Goal: Task Accomplishment & Management: Manage account settings

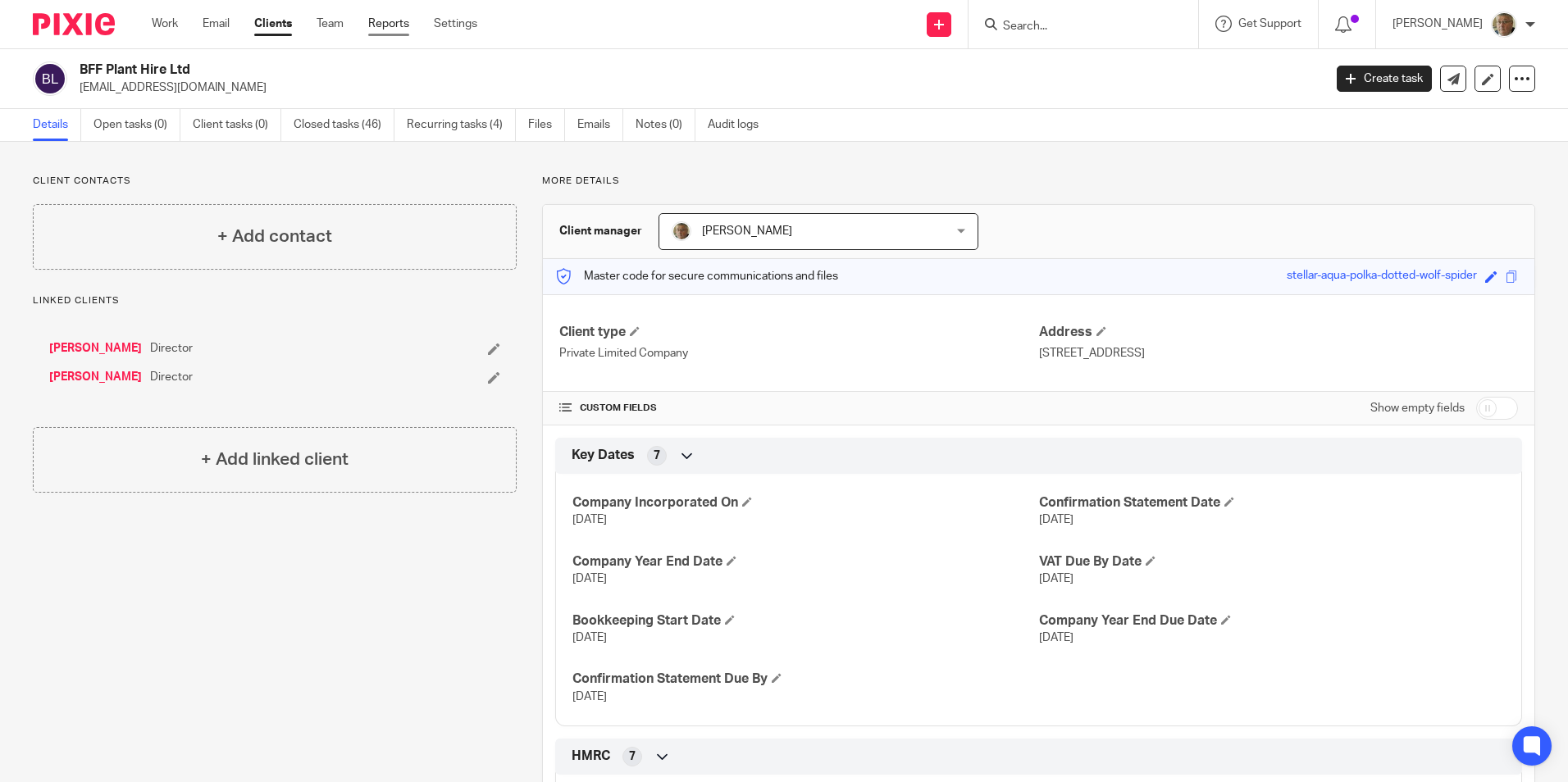
click at [384, 25] on link "Reports" at bounding box center [389, 24] width 41 height 16
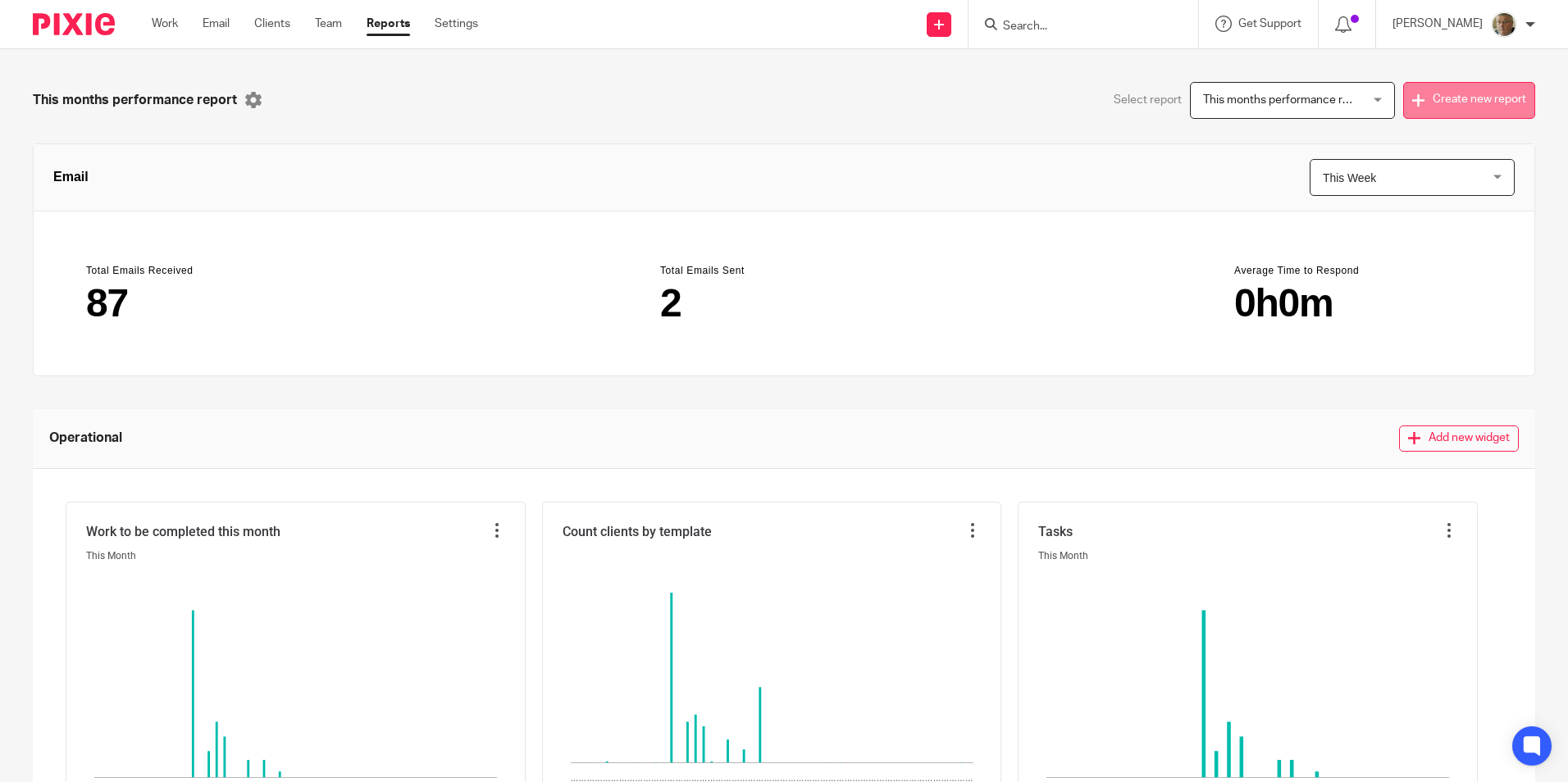
click at [1432, 112] on button "Create new report" at bounding box center [1469, 100] width 132 height 37
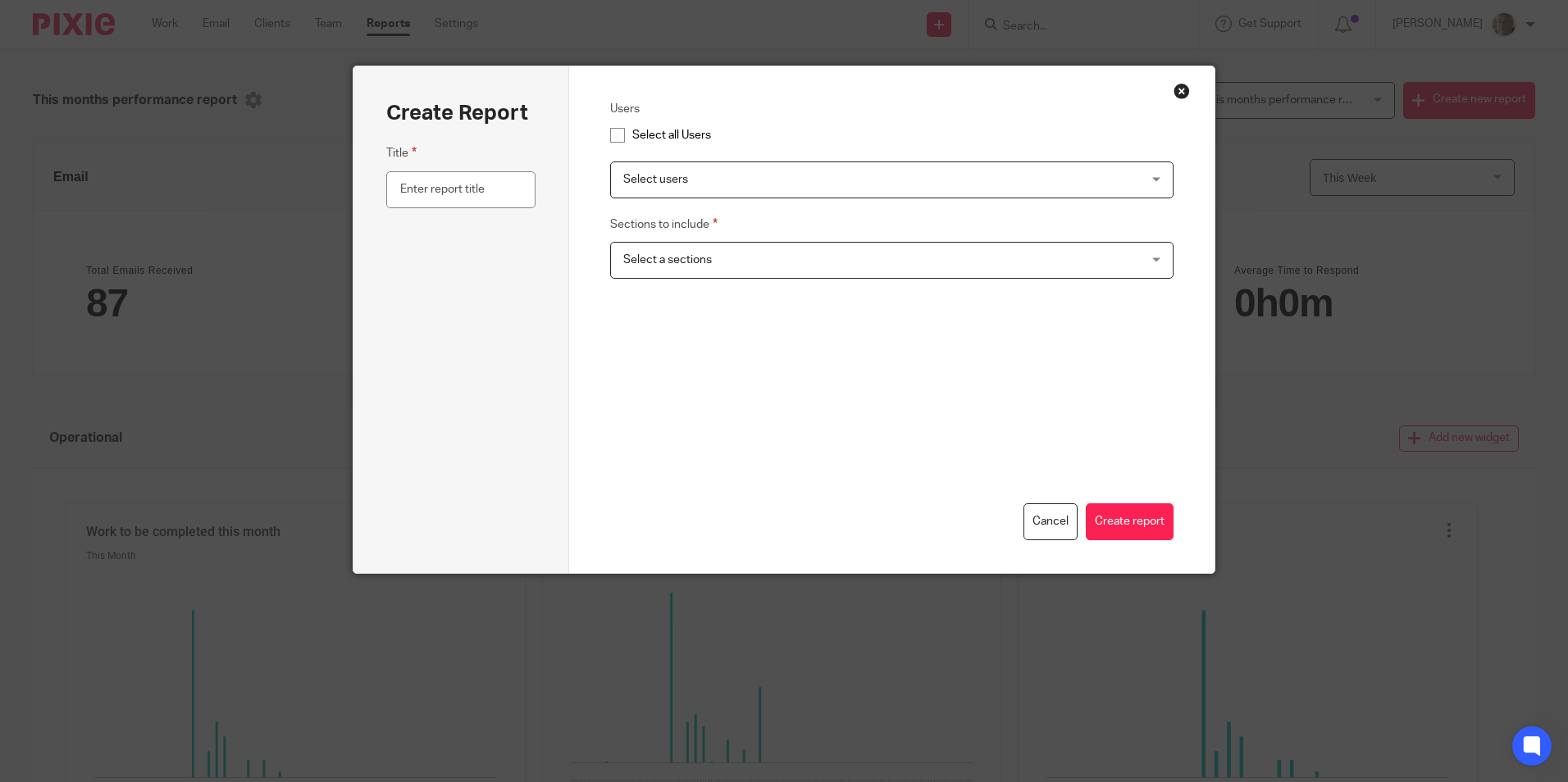
click at [1155, 183] on div "Select users" at bounding box center [891, 179] width 563 height 37
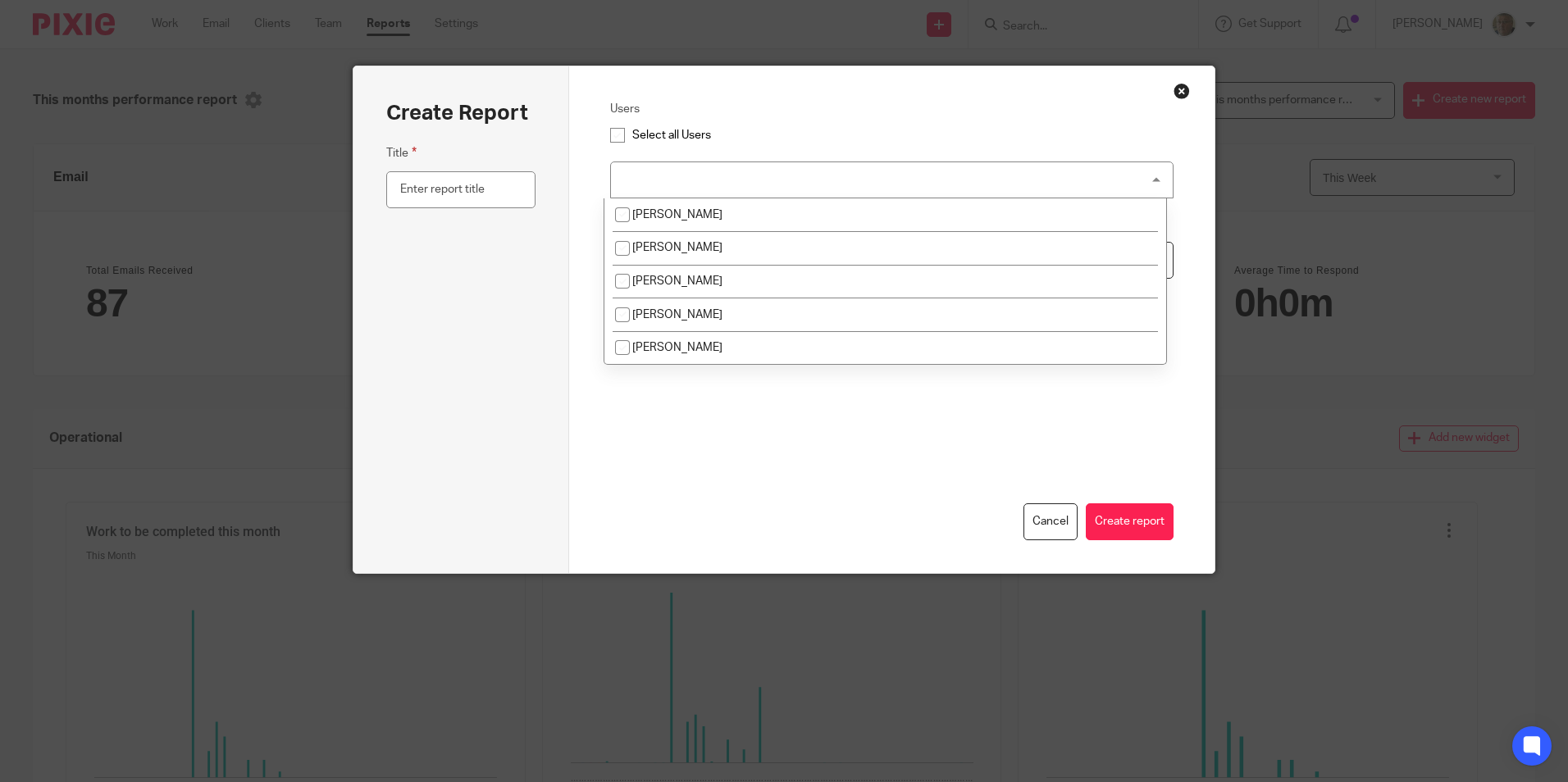
click at [1155, 183] on div "Select users" at bounding box center [891, 179] width 563 height 37
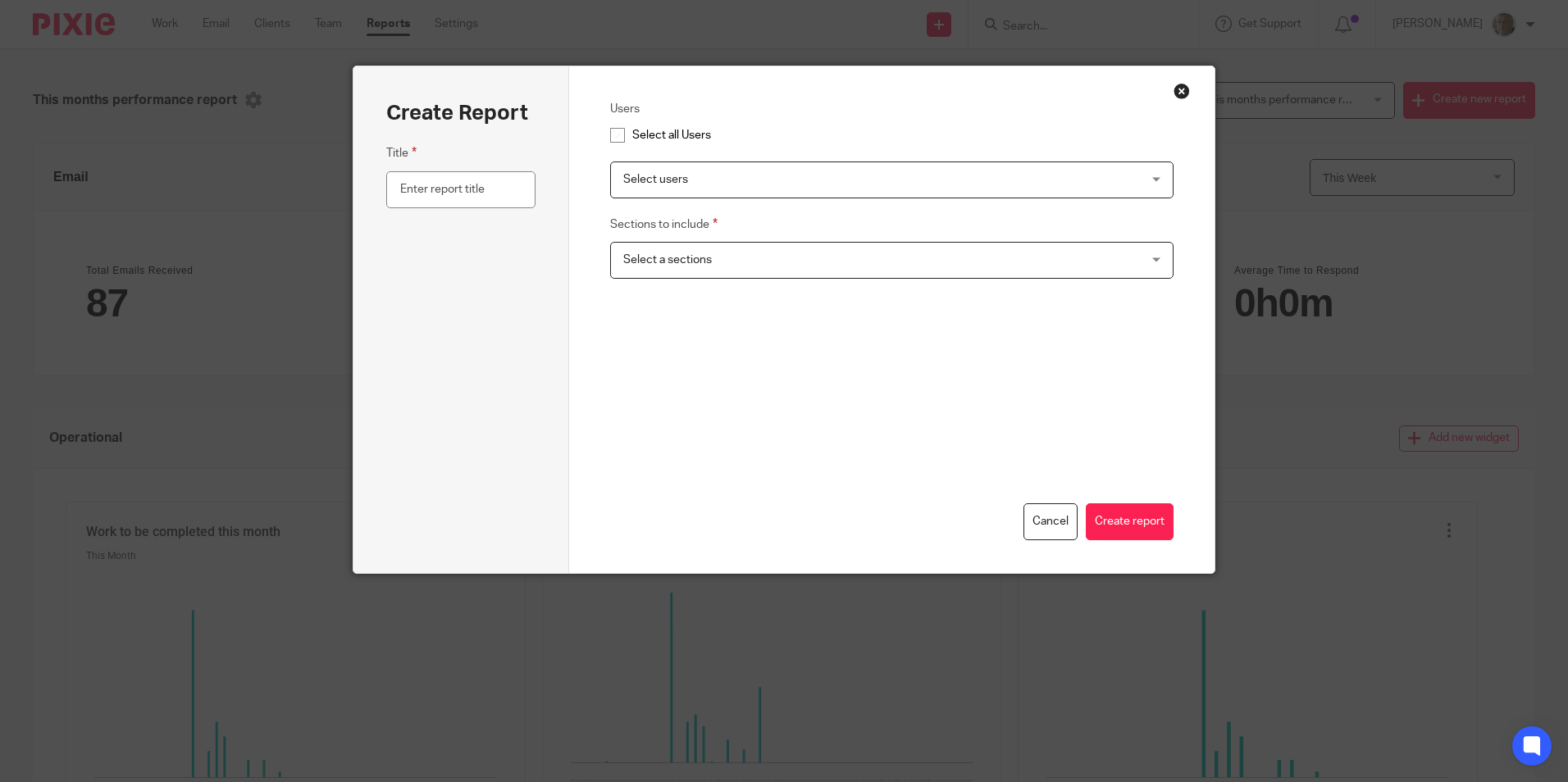
click at [606, 143] on input "checkbox" at bounding box center [617, 136] width 31 height 31
checkbox input "true"
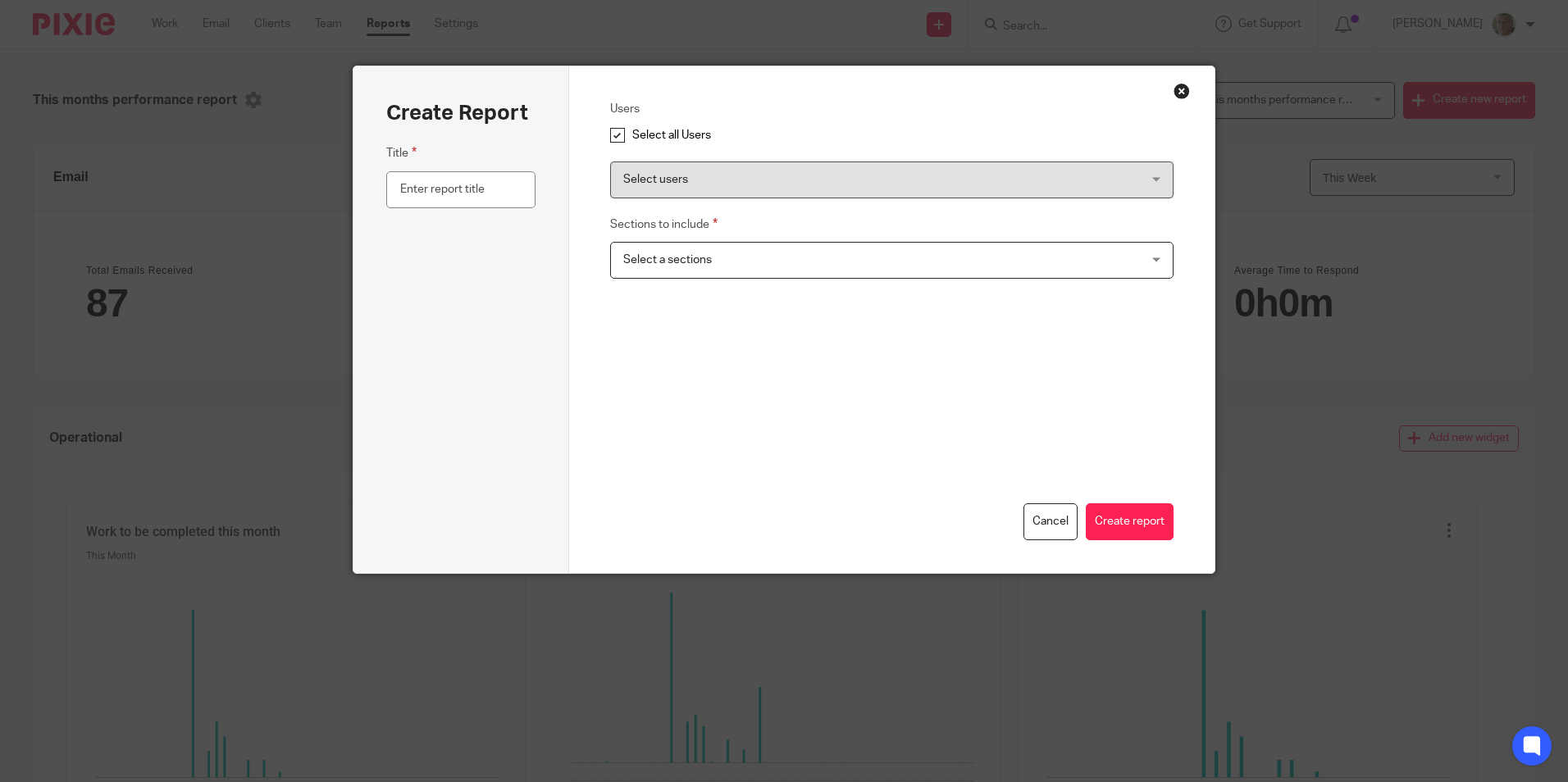
click at [1155, 261] on div "Select a sections" at bounding box center [891, 260] width 563 height 37
click at [1178, 94] on button "Close modal" at bounding box center [1182, 91] width 16 height 16
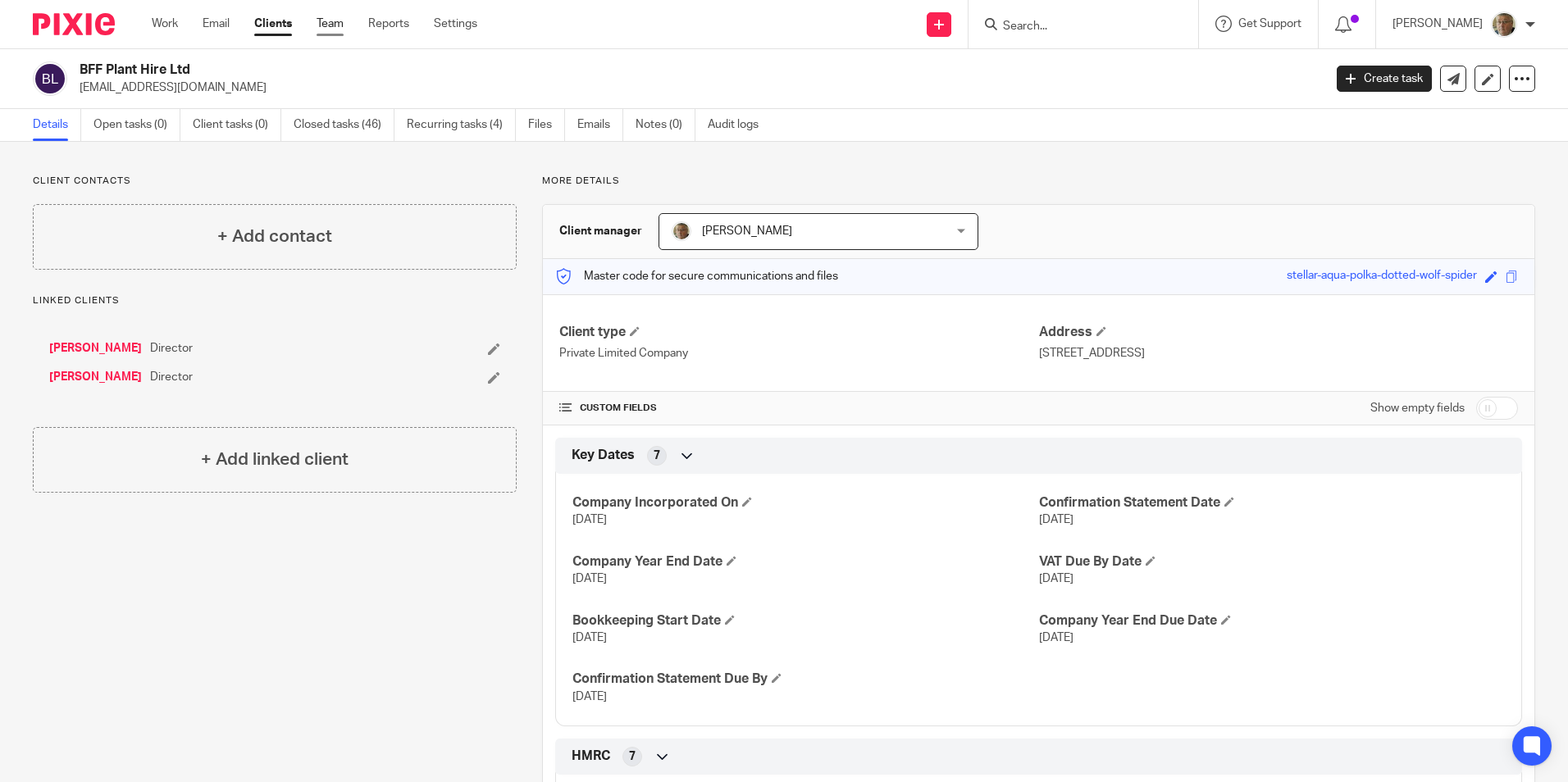
click at [337, 24] on link "Team" at bounding box center [330, 24] width 27 height 16
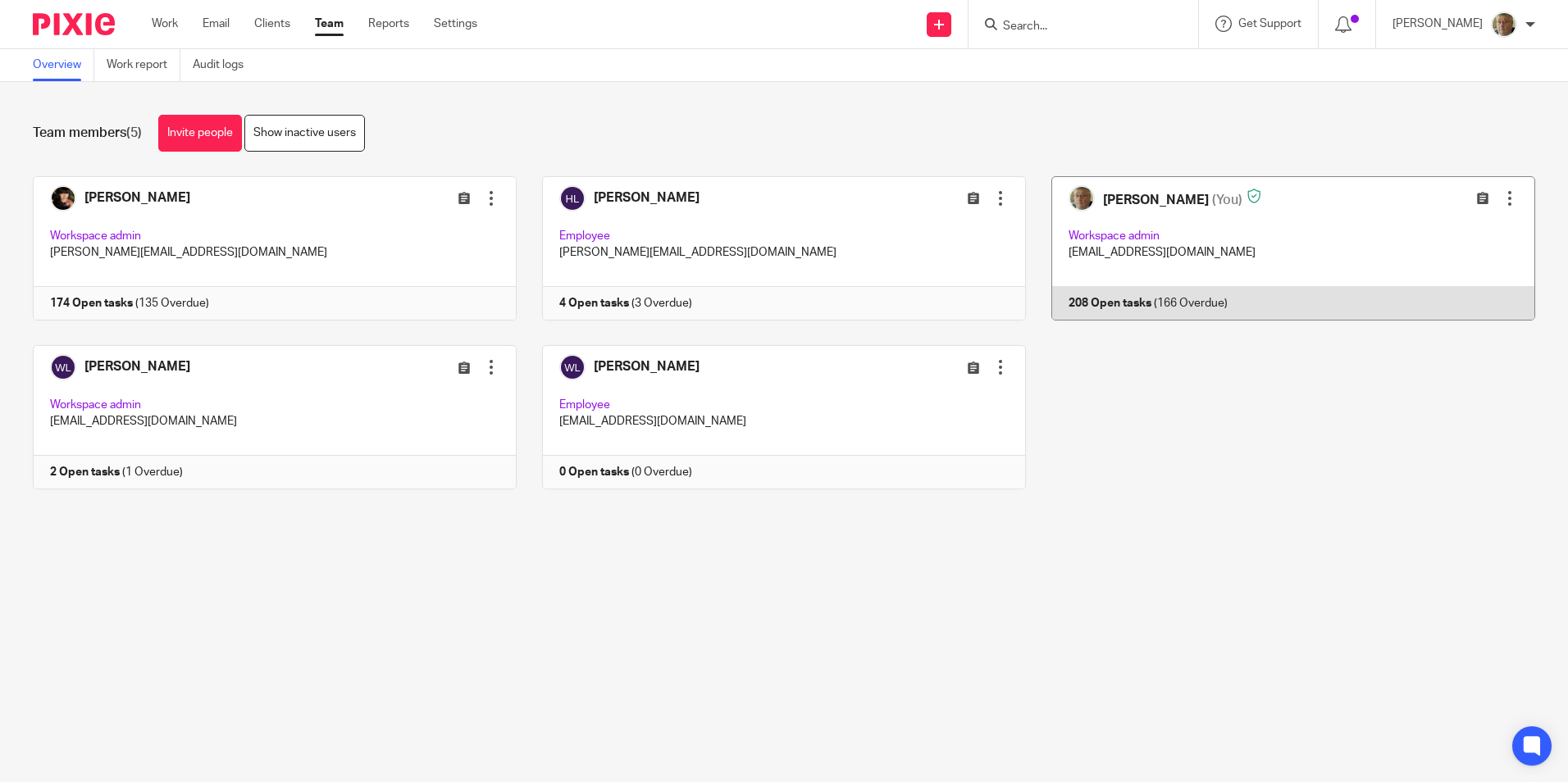
click at [1109, 300] on link at bounding box center [1280, 248] width 509 height 145
click at [1098, 206] on link at bounding box center [1280, 248] width 509 height 145
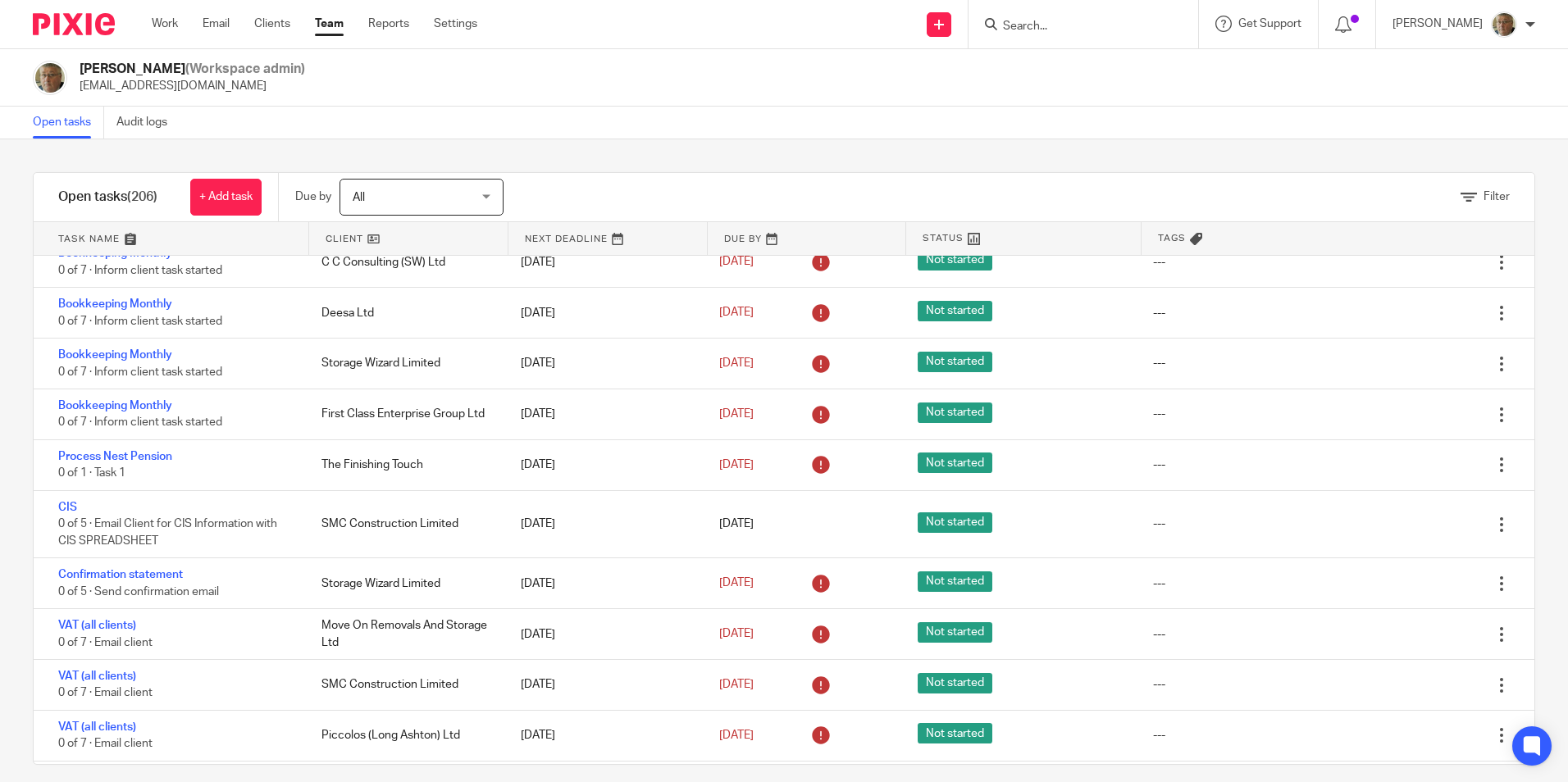
scroll to position [656, 0]
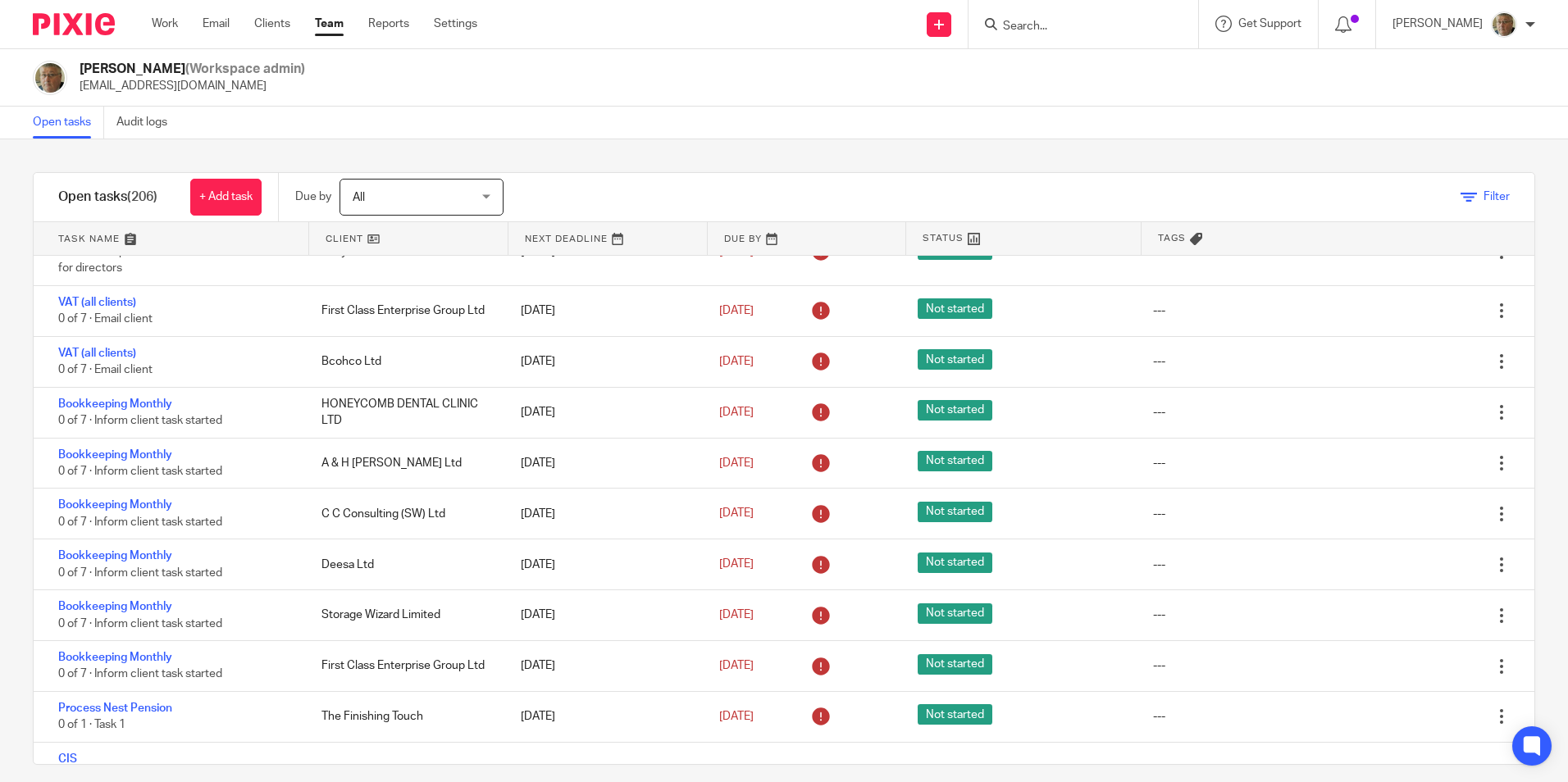
click at [1460, 196] on icon at bounding box center [1469, 197] width 16 height 16
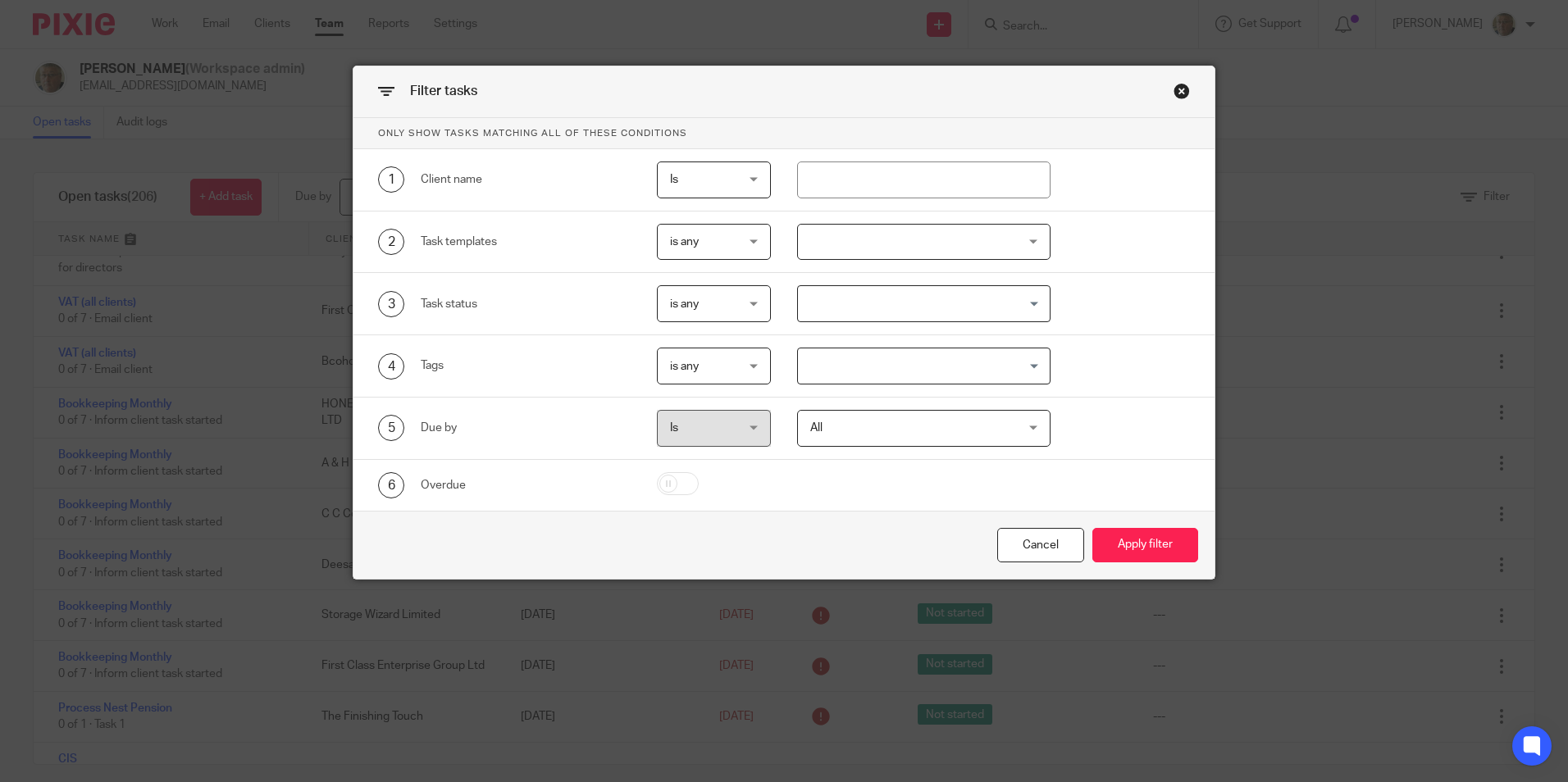
click at [1033, 243] on div at bounding box center [923, 242] width 253 height 37
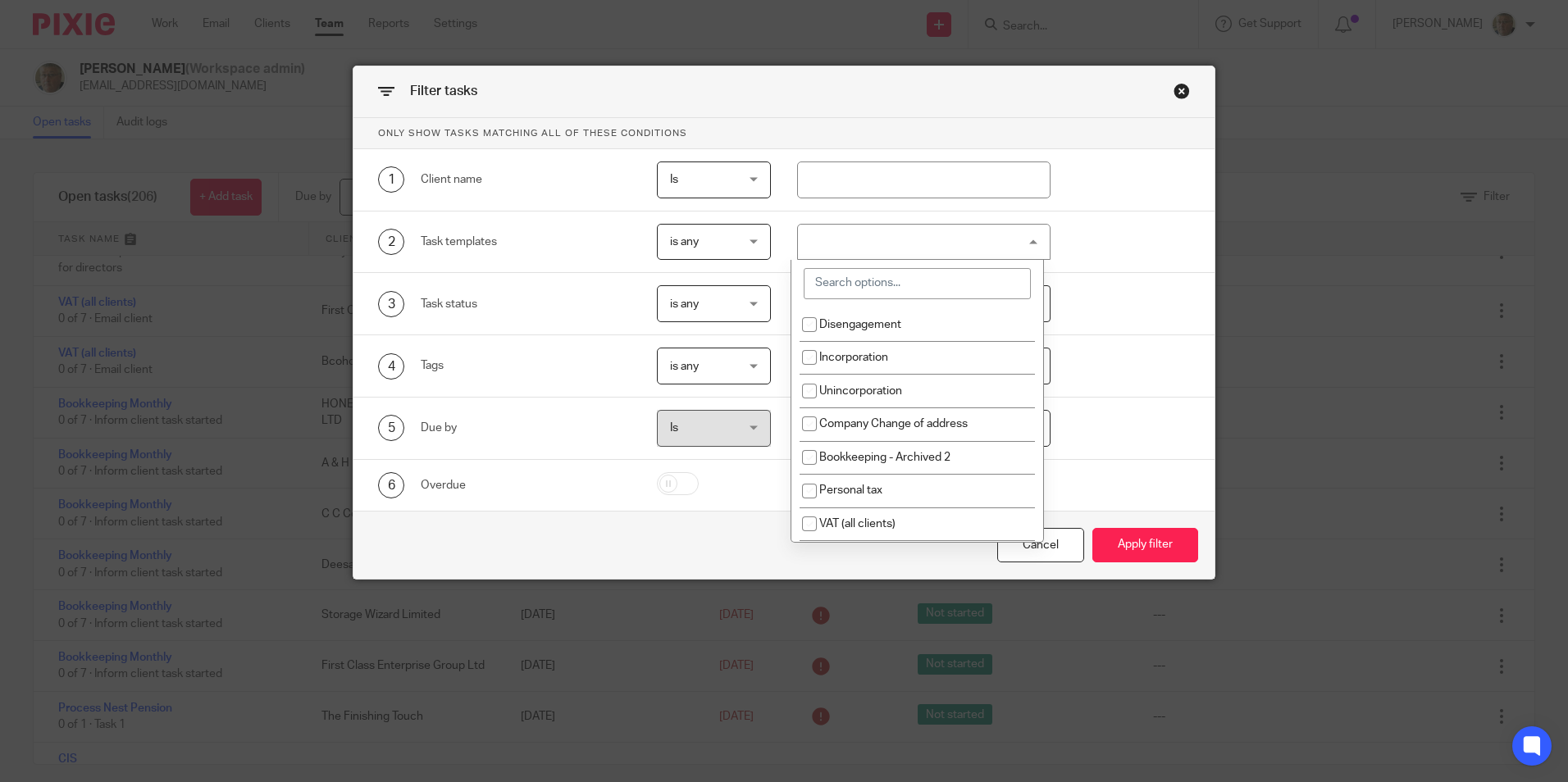
click at [845, 284] on input "search" at bounding box center [917, 284] width 227 height 31
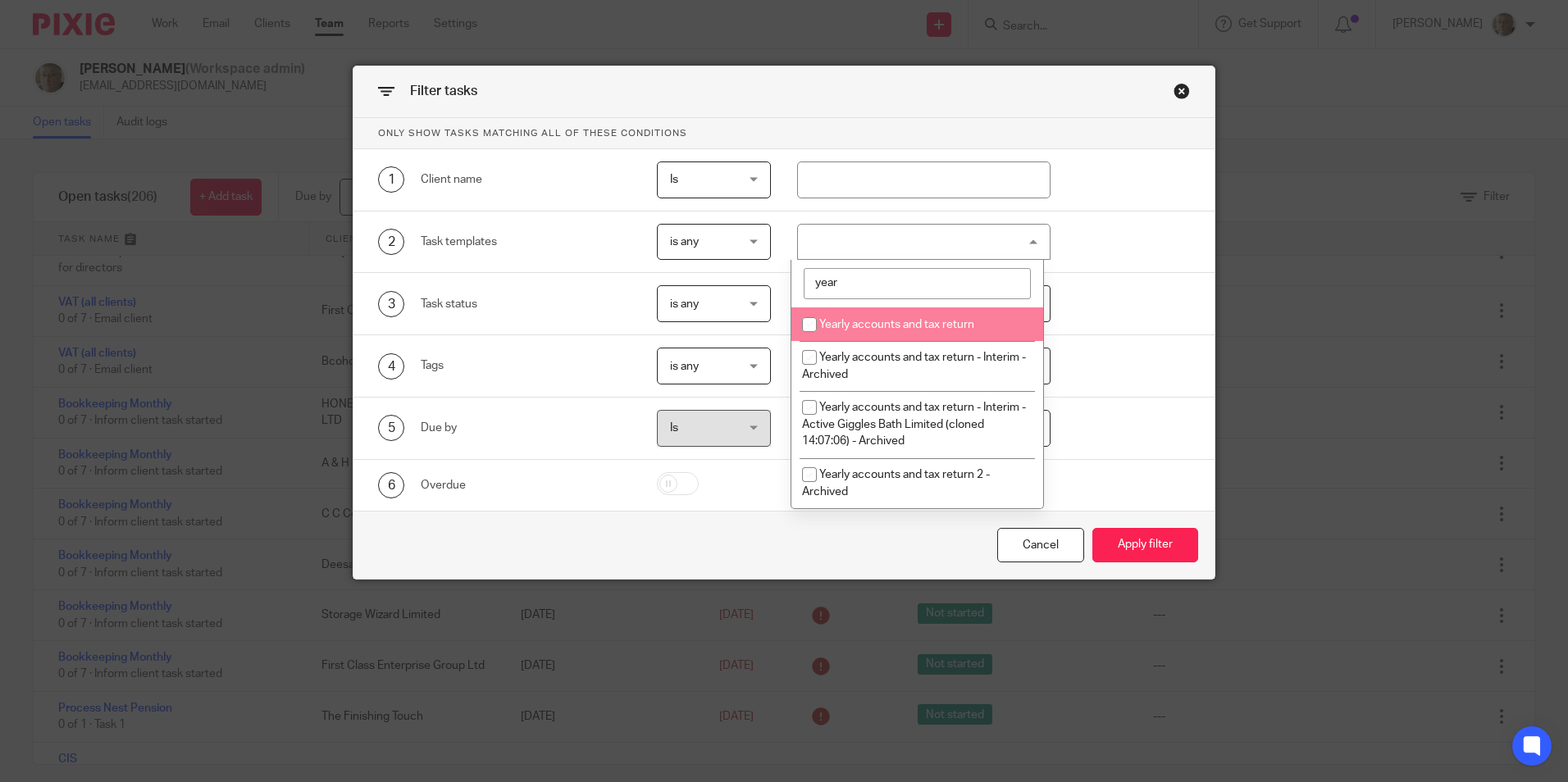
type input "year"
click at [957, 335] on li "Yearly accounts and tax return" at bounding box center [917, 324] width 252 height 34
checkbox input "true"
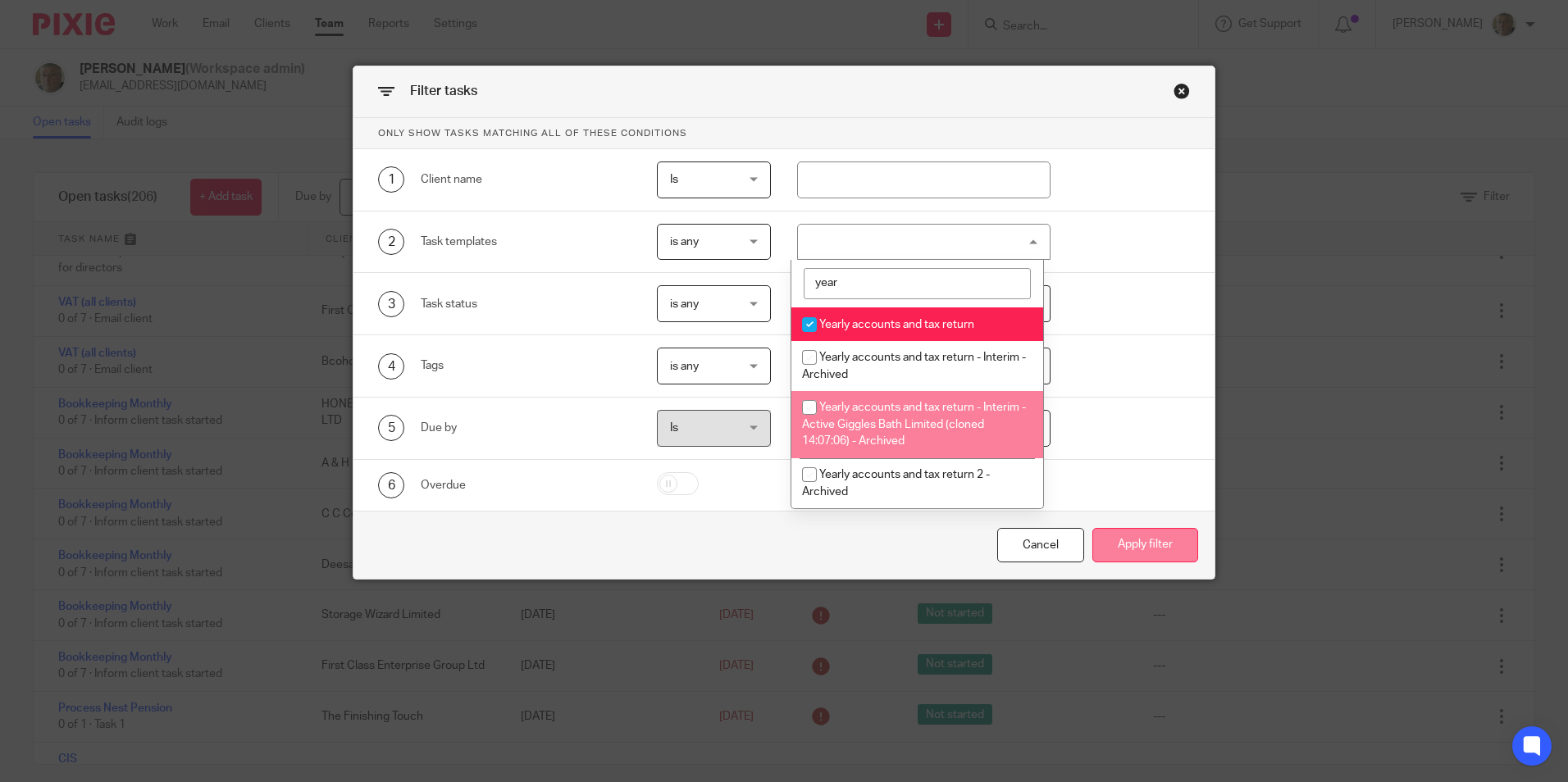
click at [1124, 553] on button "Apply filter" at bounding box center [1145, 545] width 106 height 35
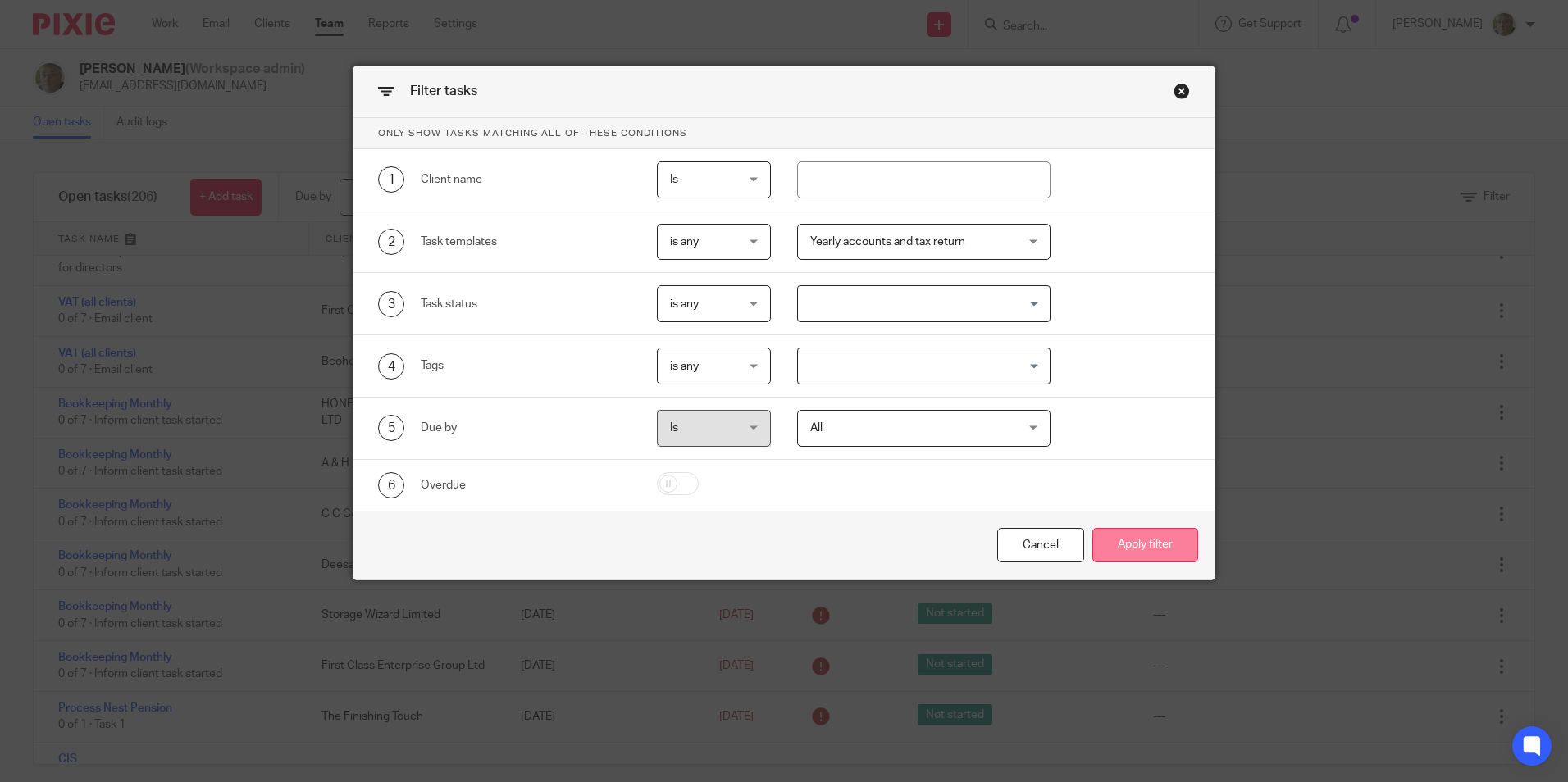
click at [1154, 550] on button "Apply filter" at bounding box center [1145, 545] width 106 height 35
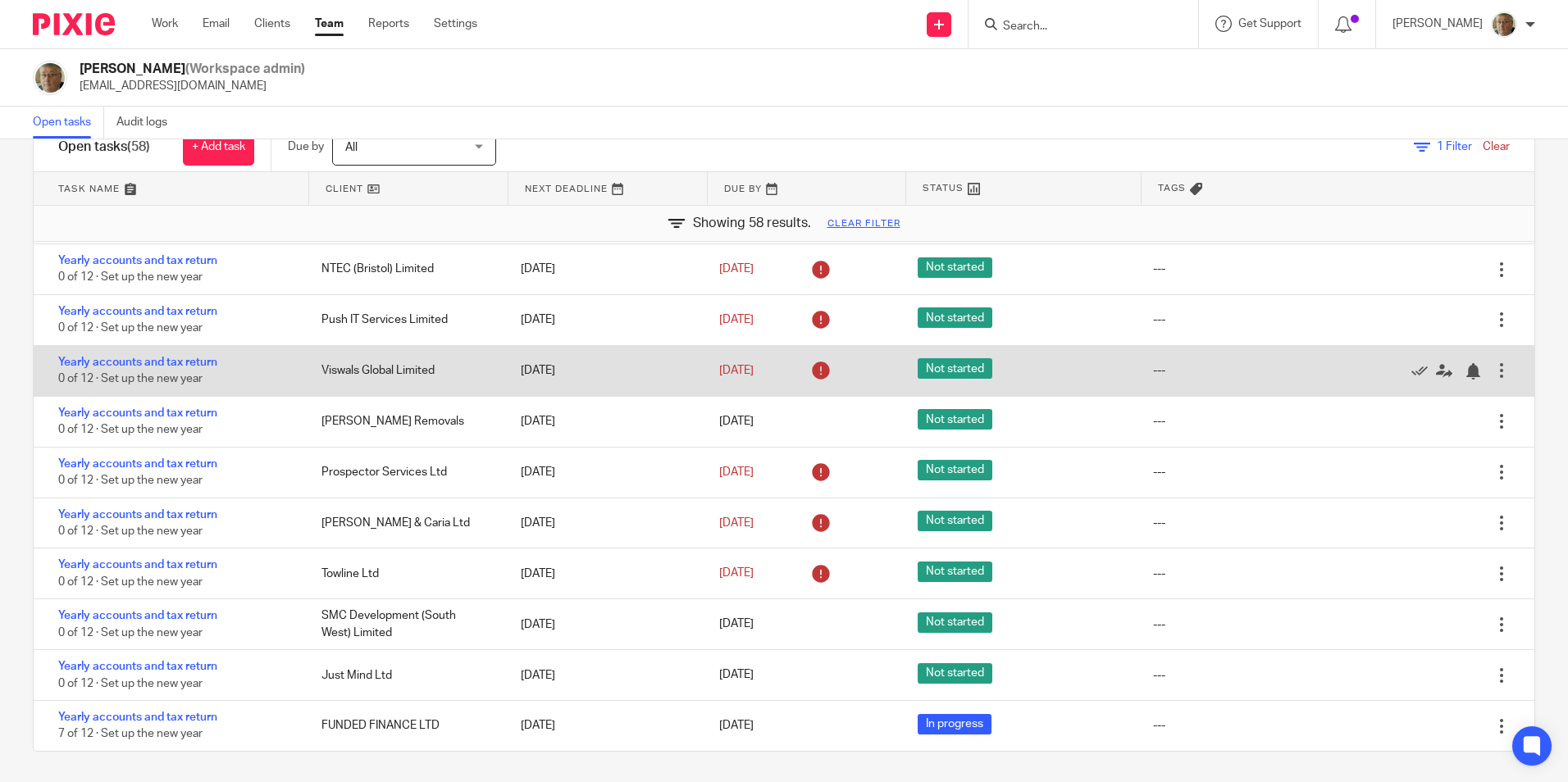
scroll to position [53, 0]
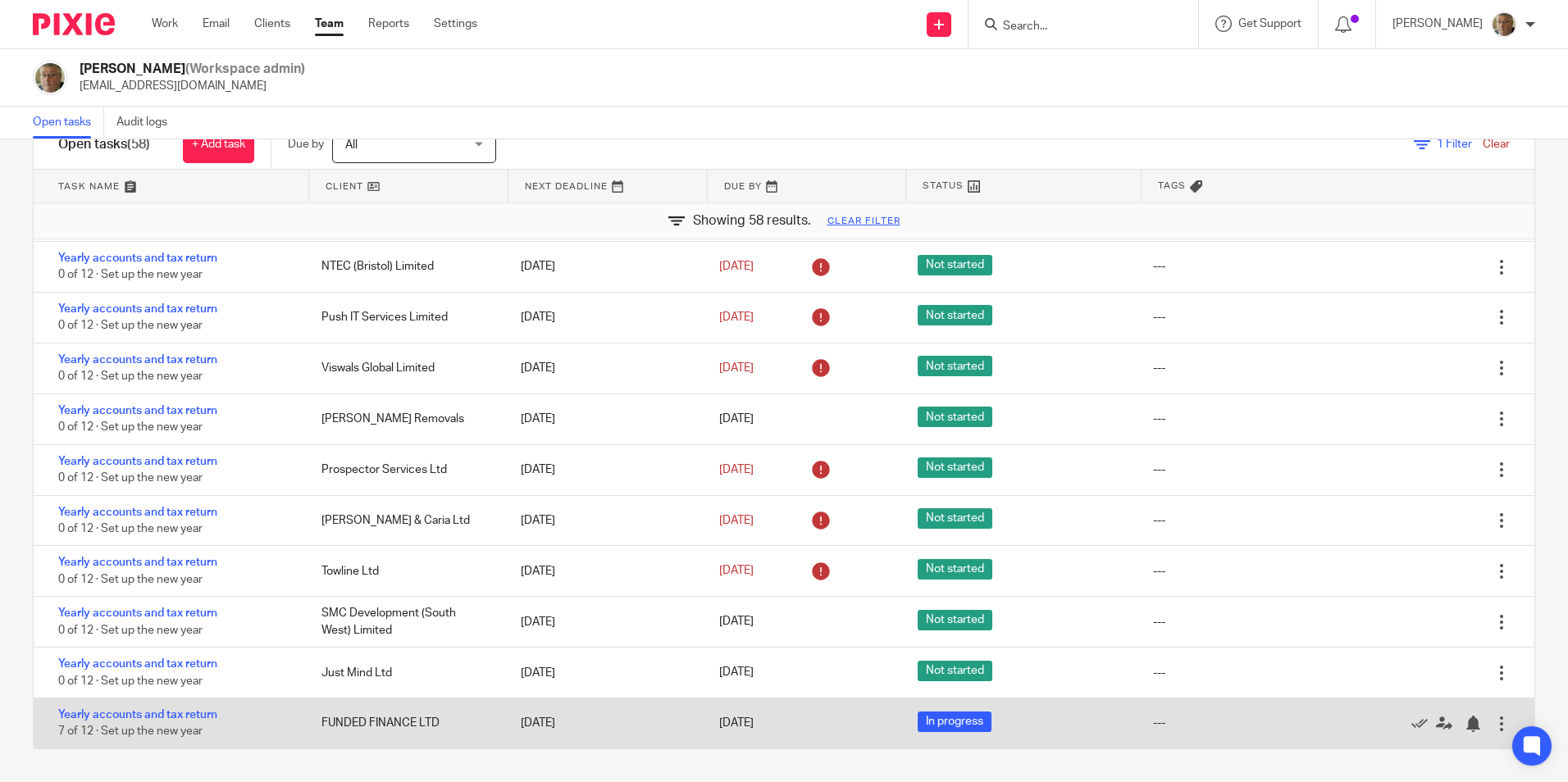
click at [790, 726] on div "28 Feb 2026" at bounding box center [802, 724] width 165 height 17
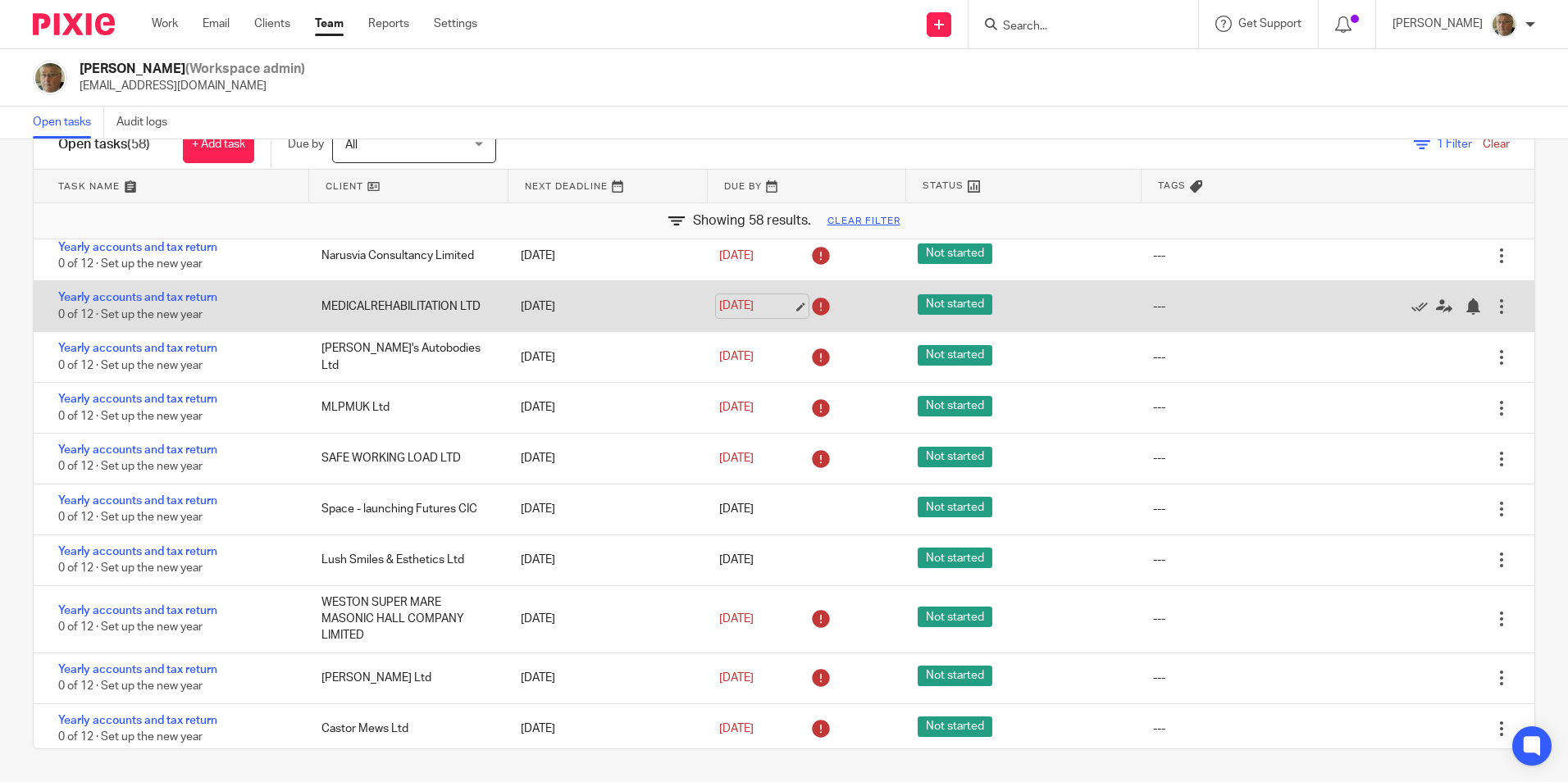
scroll to position [574, 0]
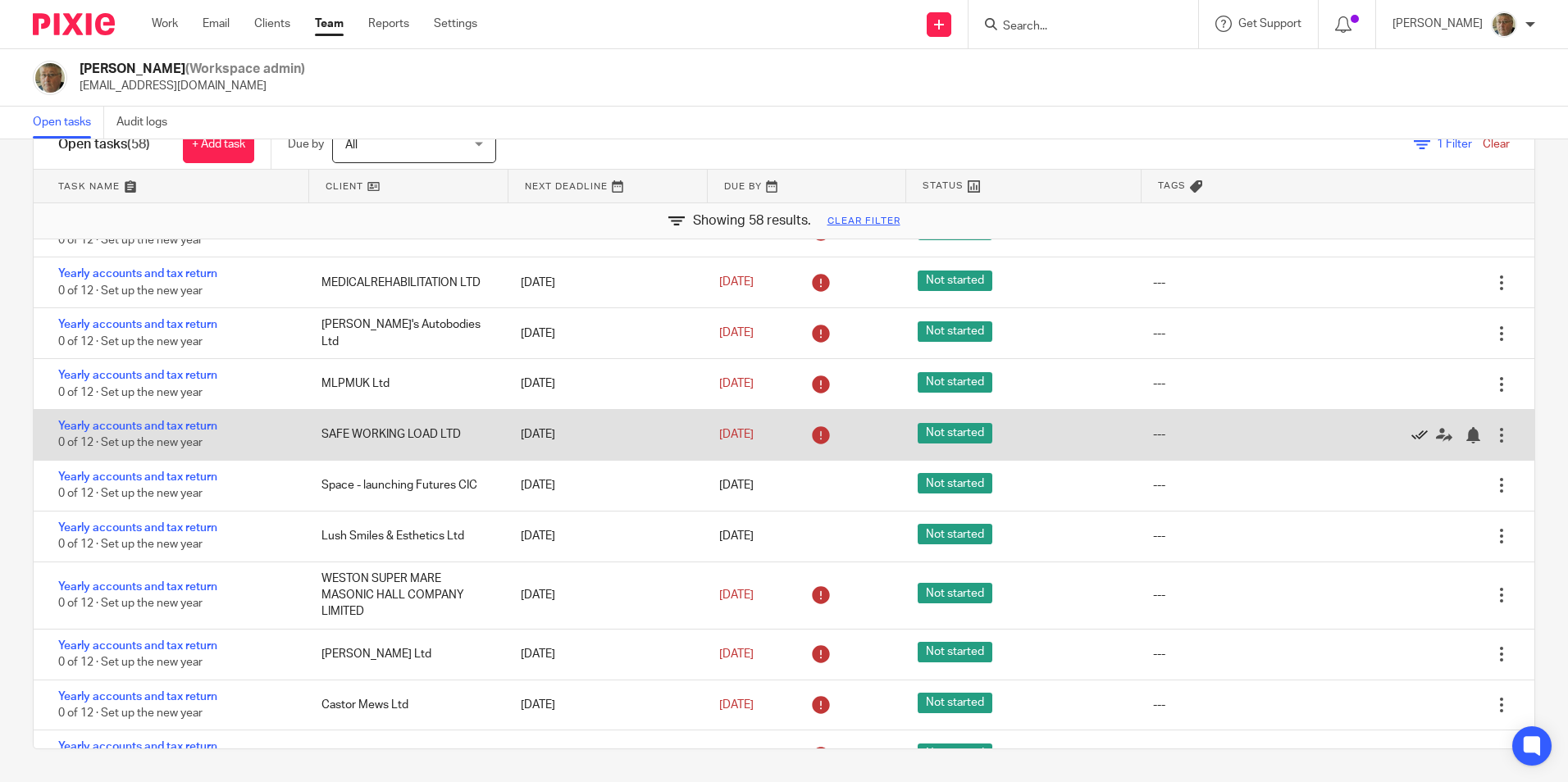
click at [1411, 434] on icon at bounding box center [1419, 436] width 16 height 16
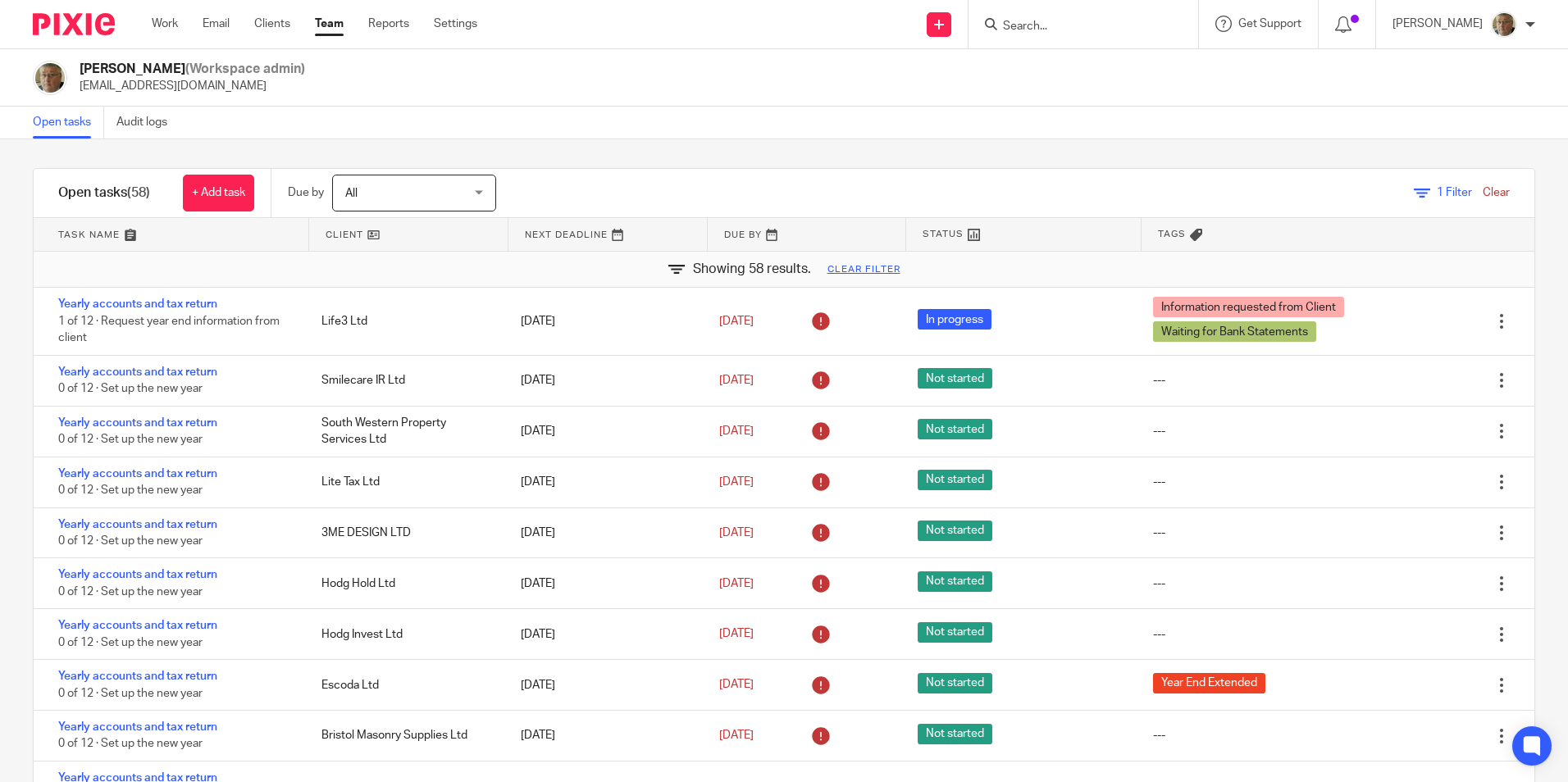
scroll to position [0, 0]
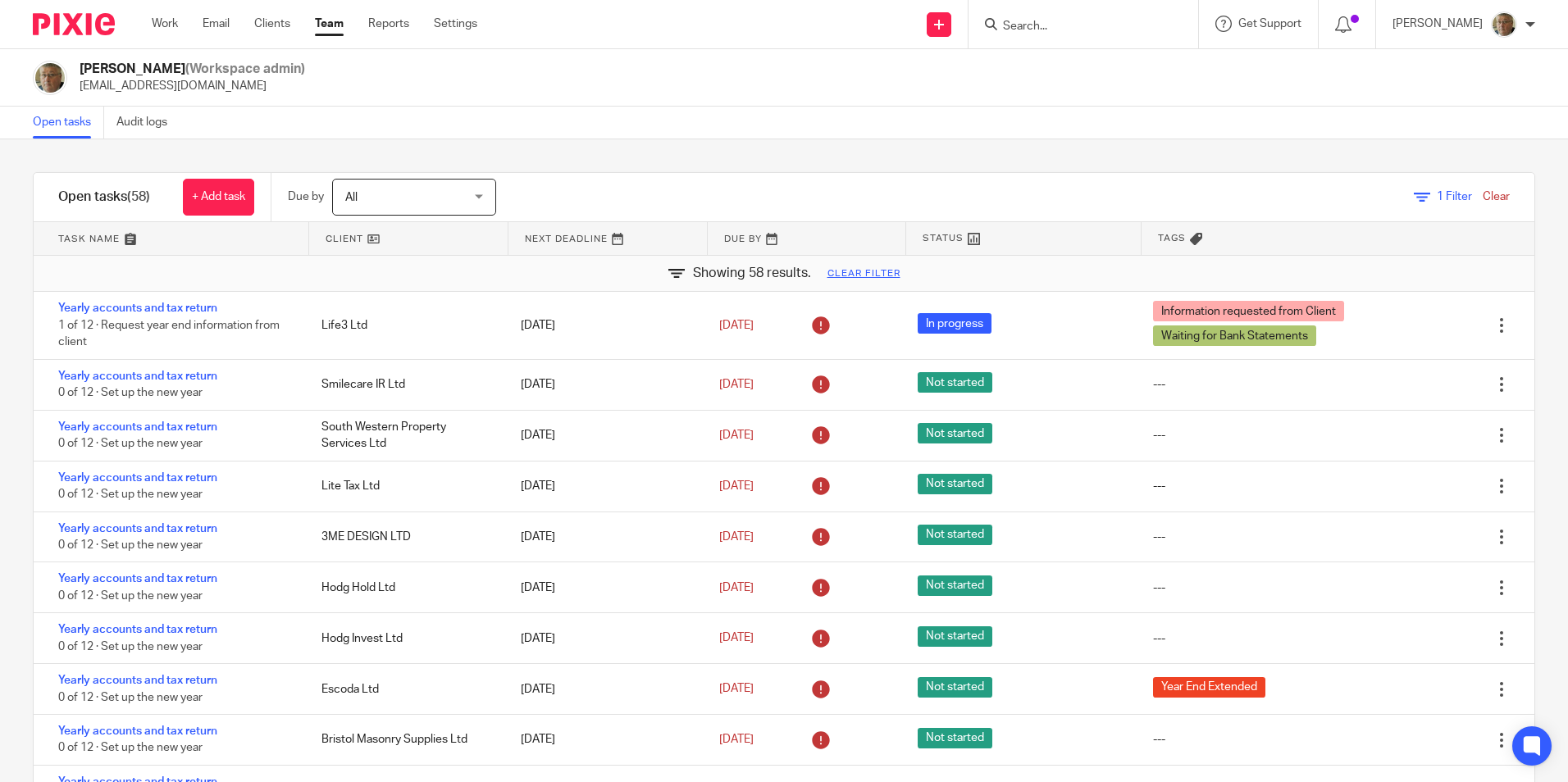
click at [326, 23] on link "Team" at bounding box center [329, 24] width 29 height 16
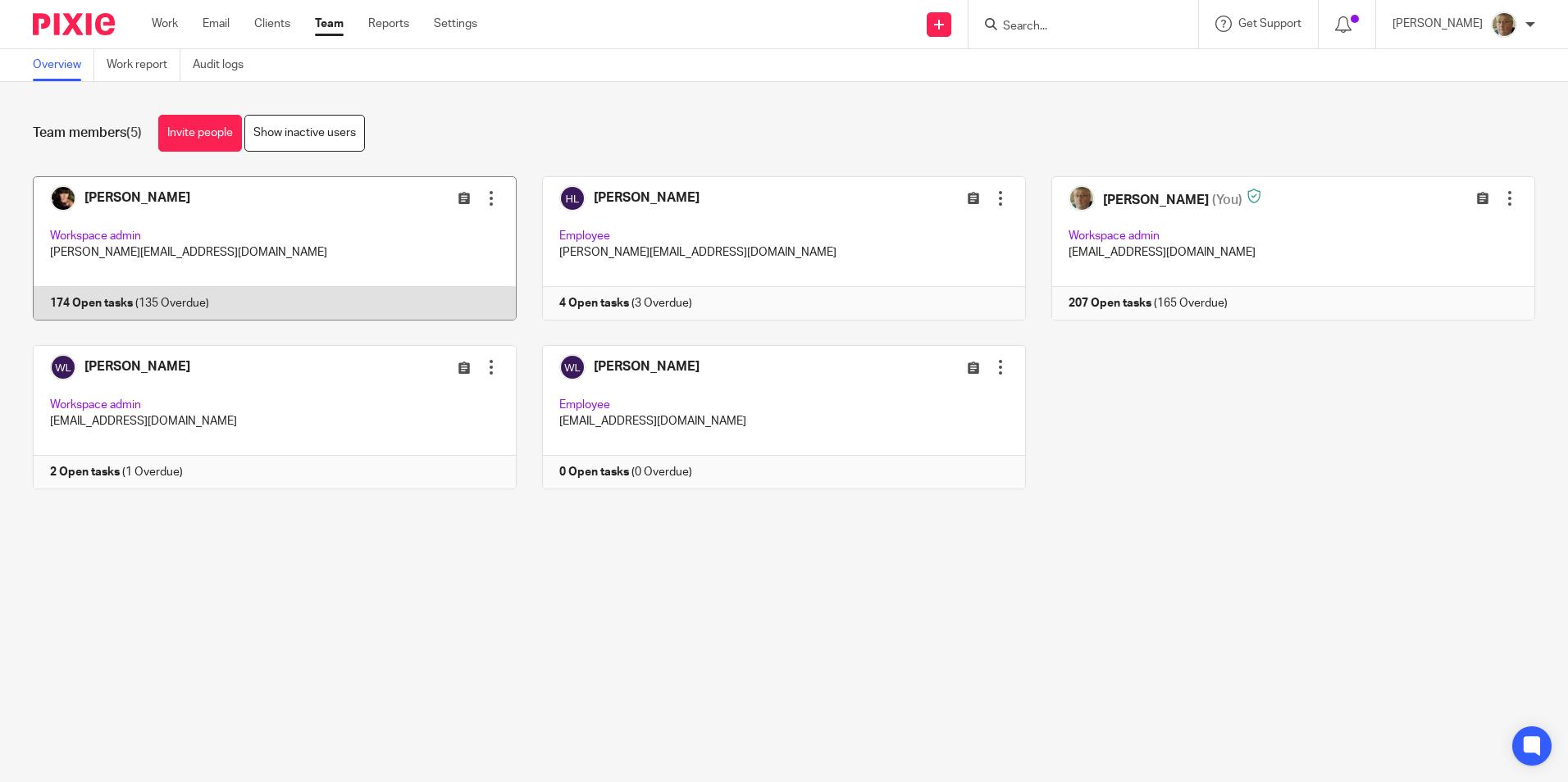
click at [121, 243] on link at bounding box center [261, 248] width 509 height 145
click at [136, 308] on link at bounding box center [261, 248] width 509 height 145
click at [143, 201] on link at bounding box center [261, 248] width 509 height 145
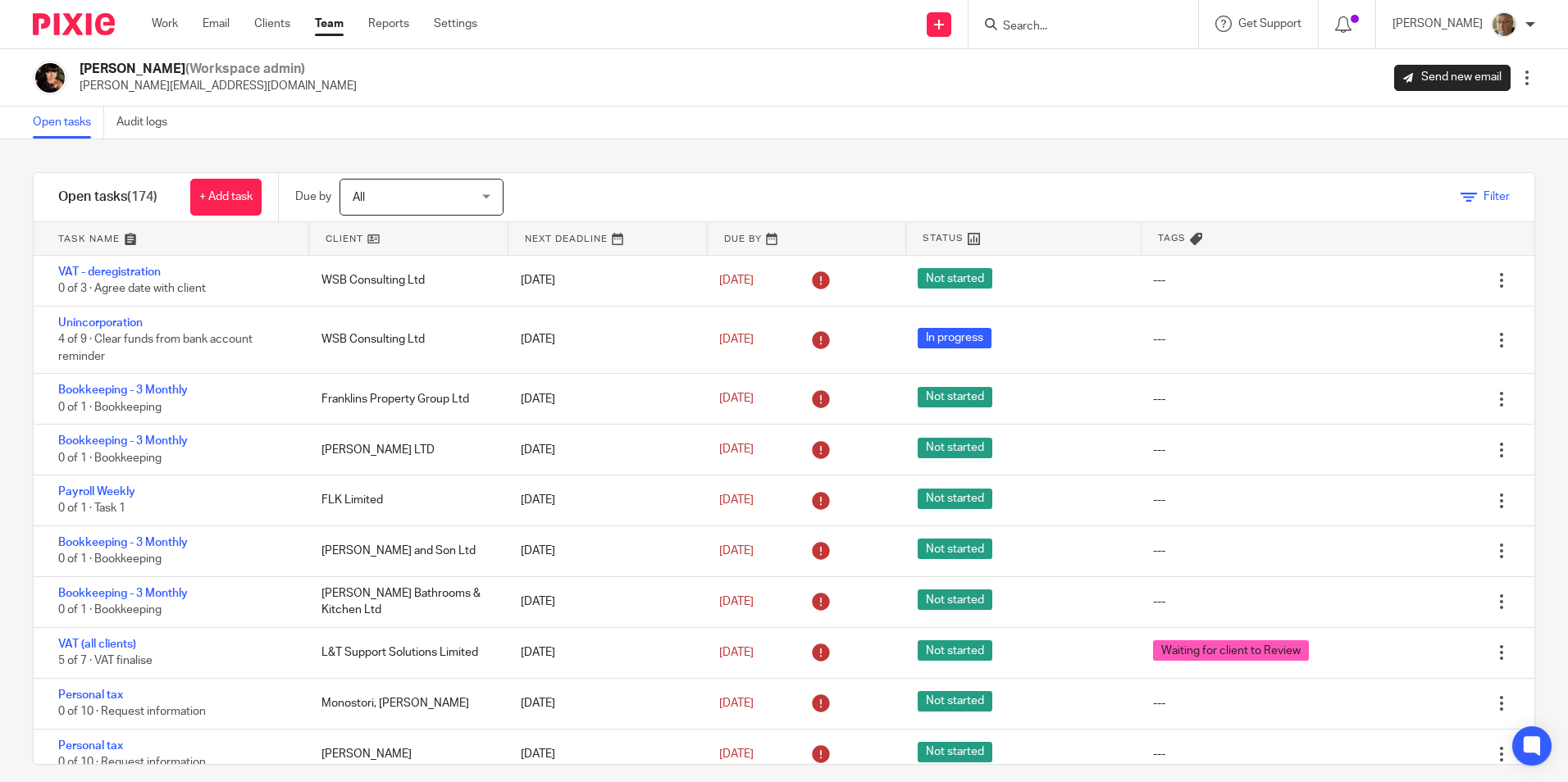
click at [1460, 197] on link "Filter" at bounding box center [1485, 197] width 49 height 12
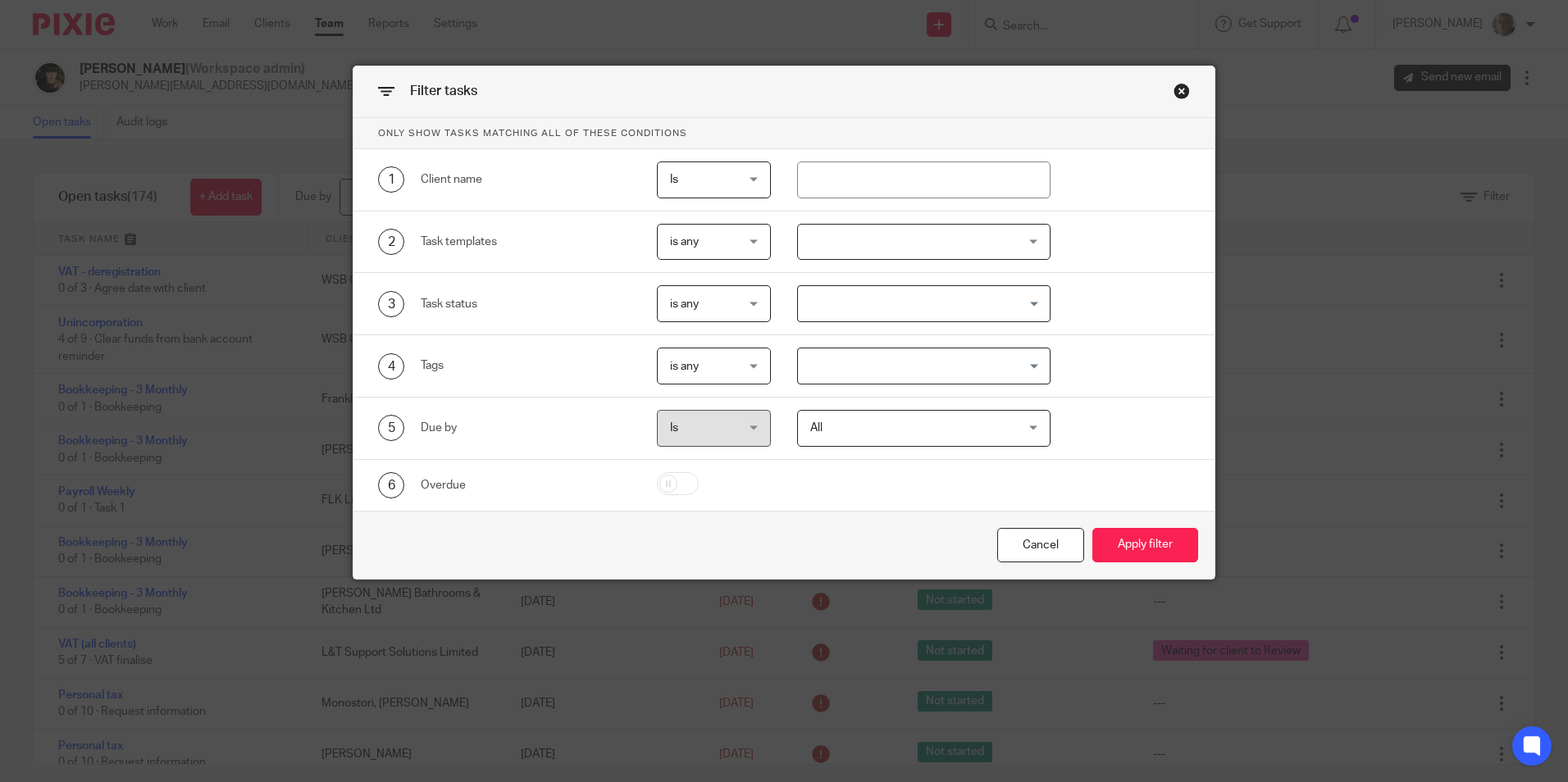
click at [1035, 243] on div at bounding box center [923, 242] width 253 height 37
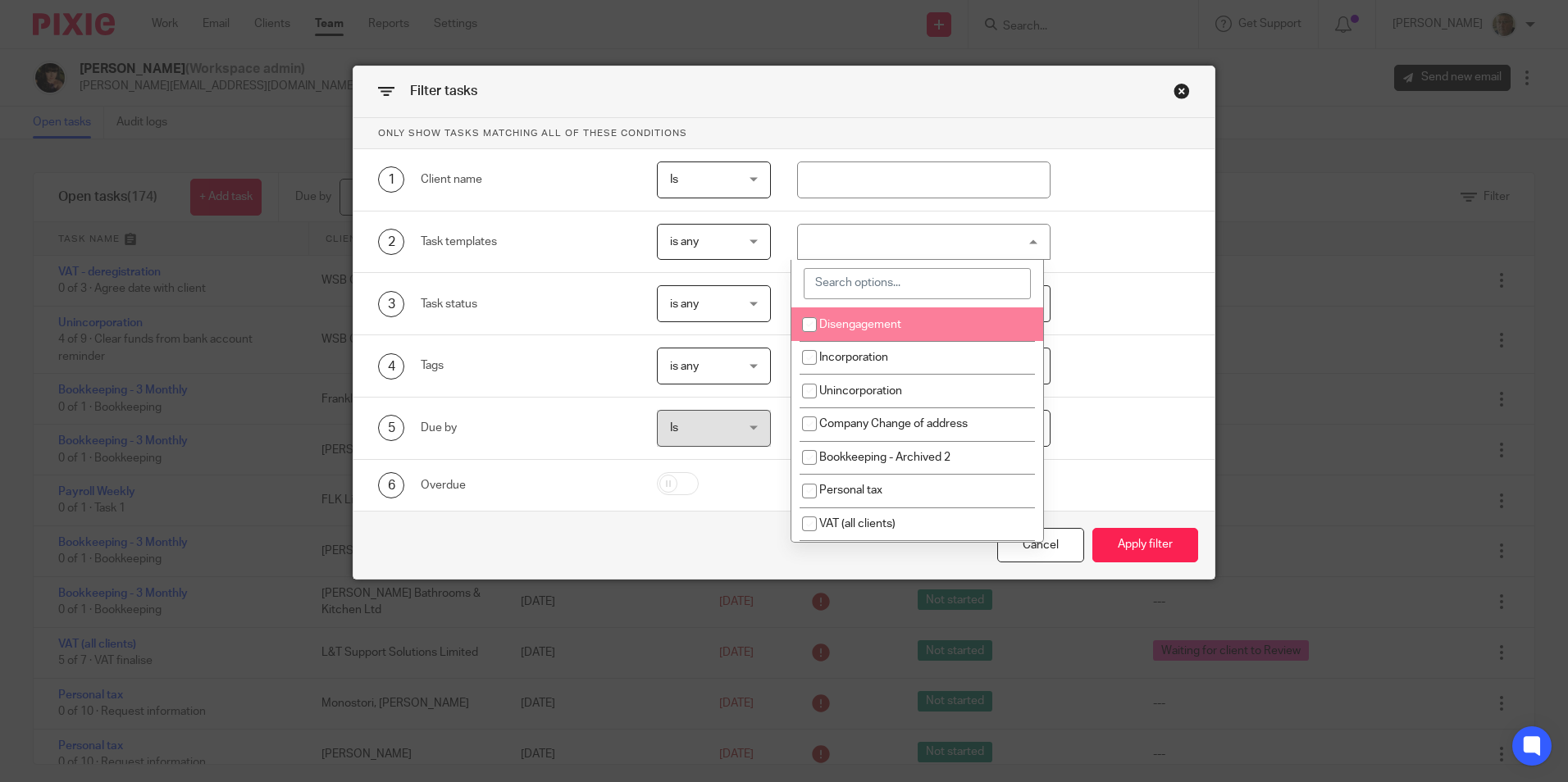
click at [858, 283] on input "search" at bounding box center [917, 284] width 227 height 31
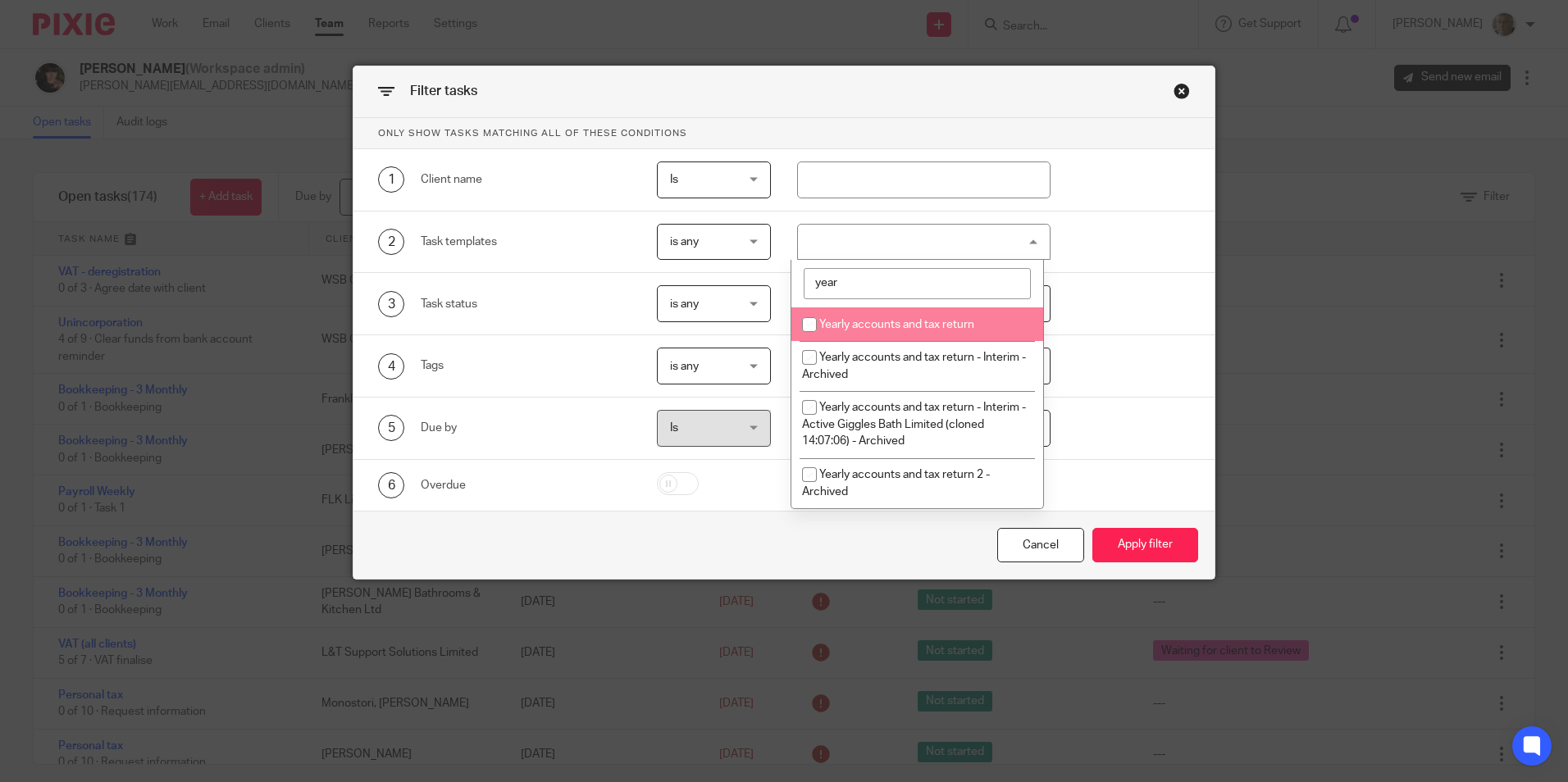
type input "year"
click at [863, 327] on span "Yearly accounts and tax return" at bounding box center [896, 325] width 155 height 12
checkbox input "true"
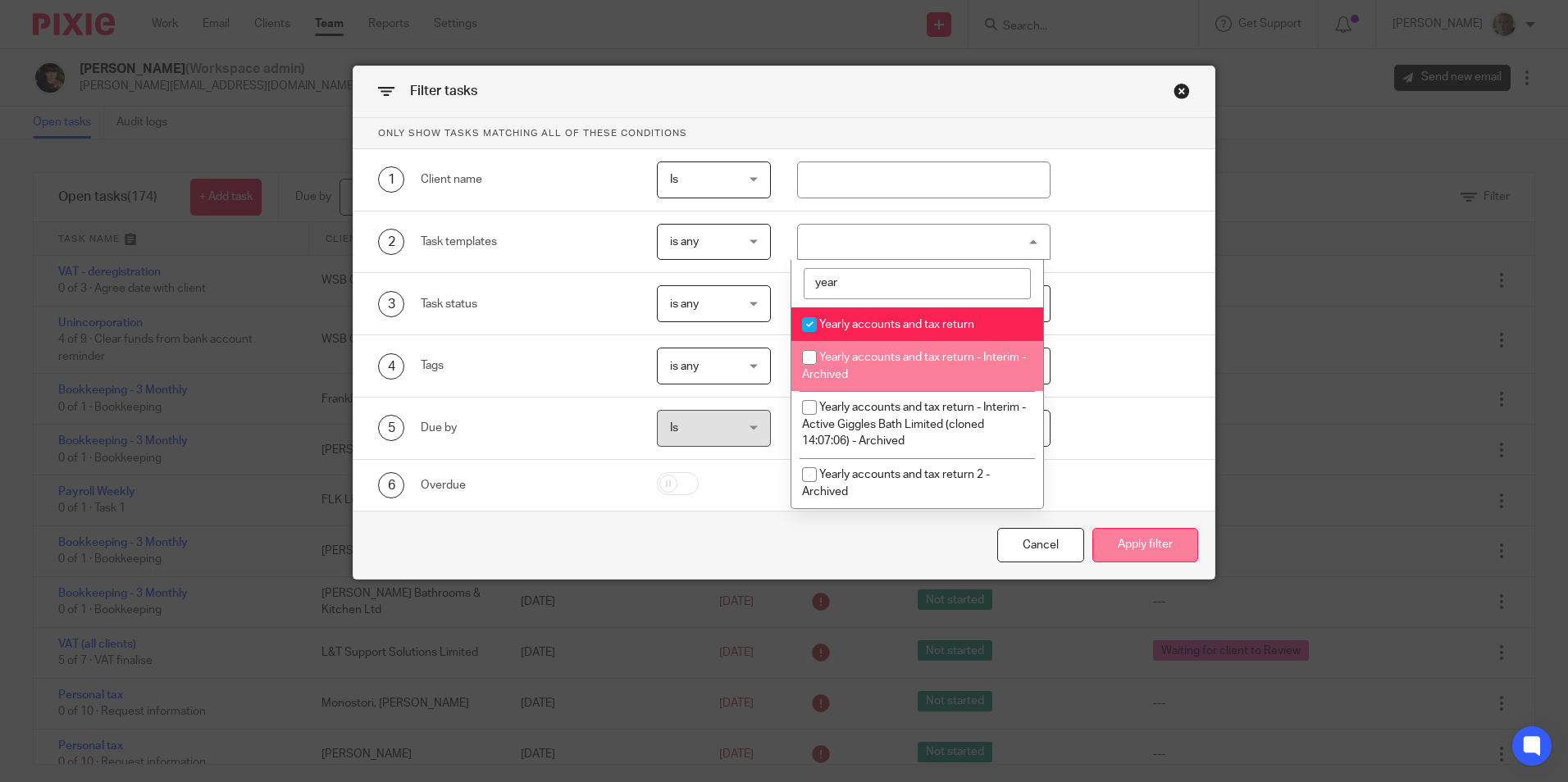
click at [1119, 549] on button "Apply filter" at bounding box center [1145, 545] width 106 height 35
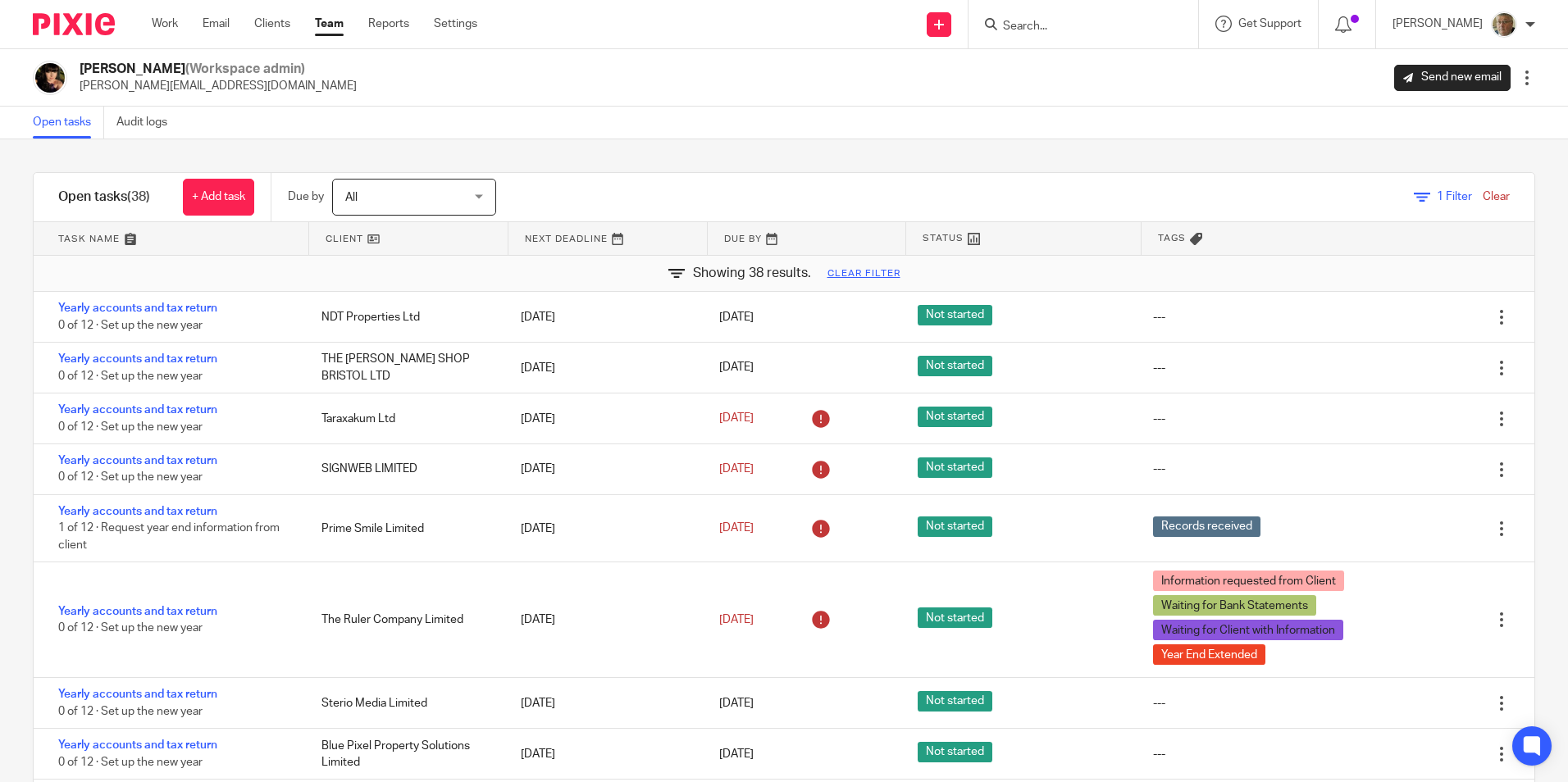
click at [338, 24] on link "Team" at bounding box center [329, 24] width 29 height 16
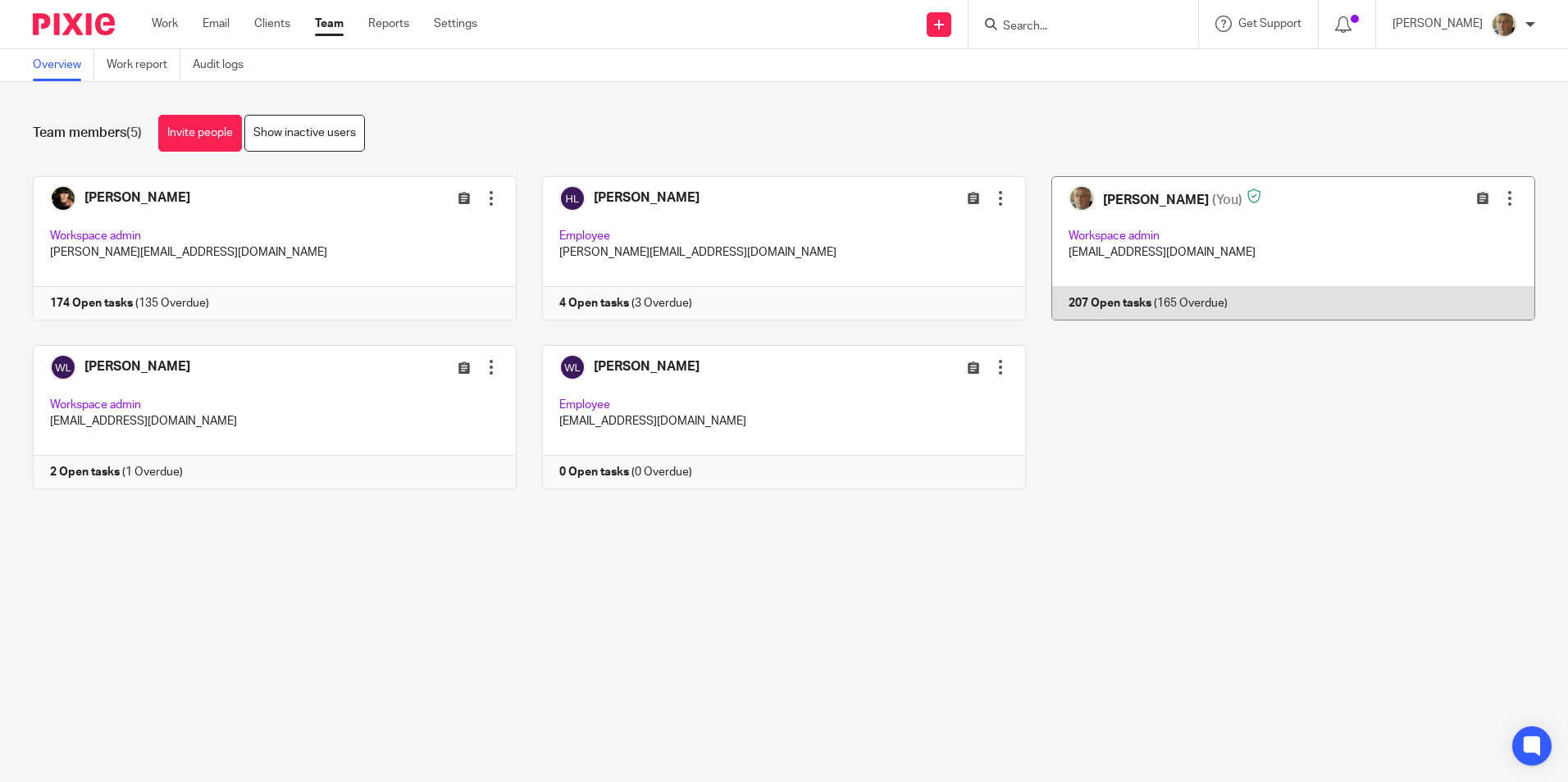
click at [1127, 209] on link at bounding box center [1280, 248] width 509 height 145
click at [1115, 205] on link at bounding box center [1280, 248] width 509 height 145
click at [1136, 308] on link at bounding box center [1280, 248] width 509 height 145
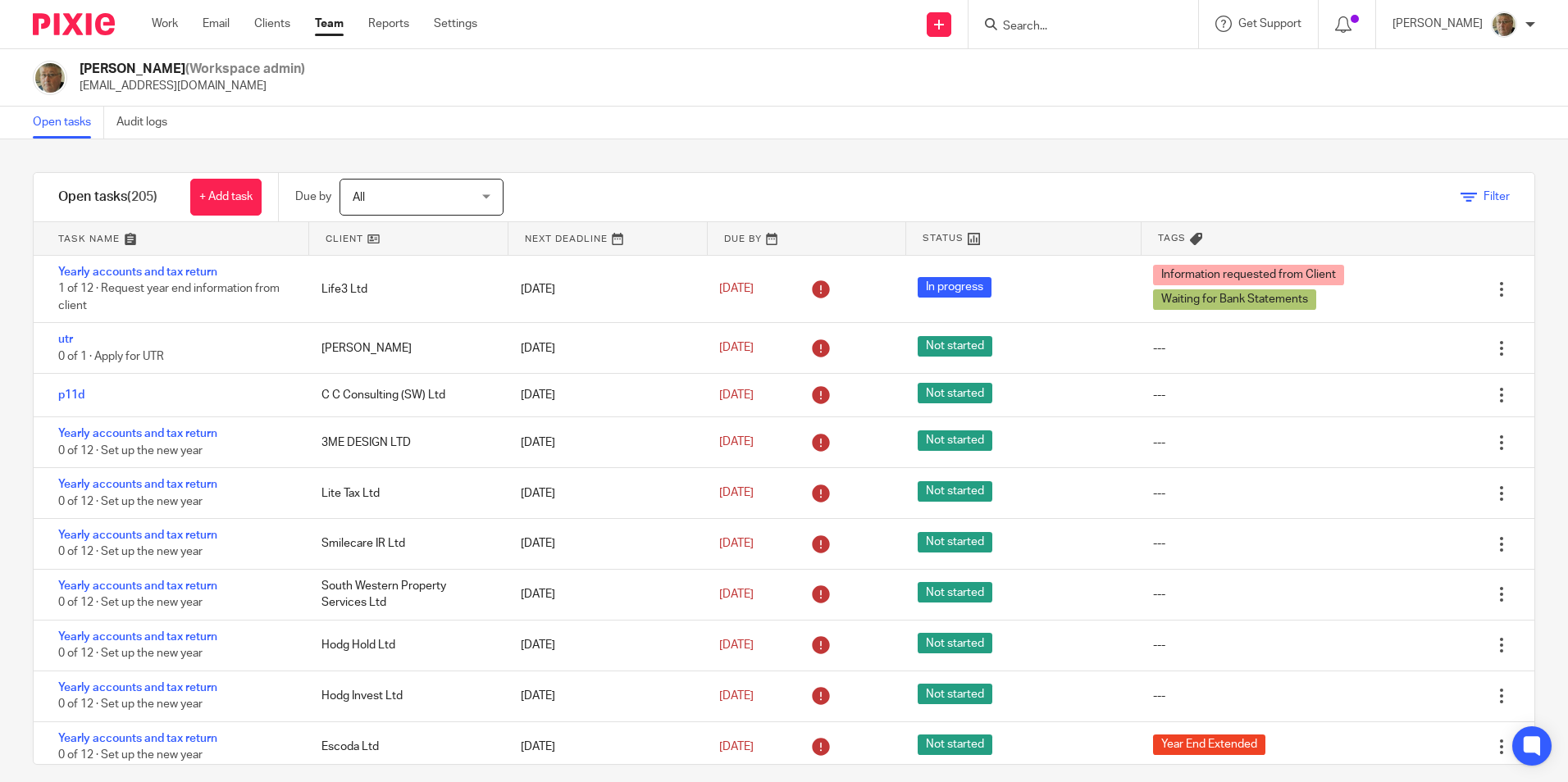
click at [1483, 192] on span "Filter" at bounding box center [1496, 197] width 26 height 12
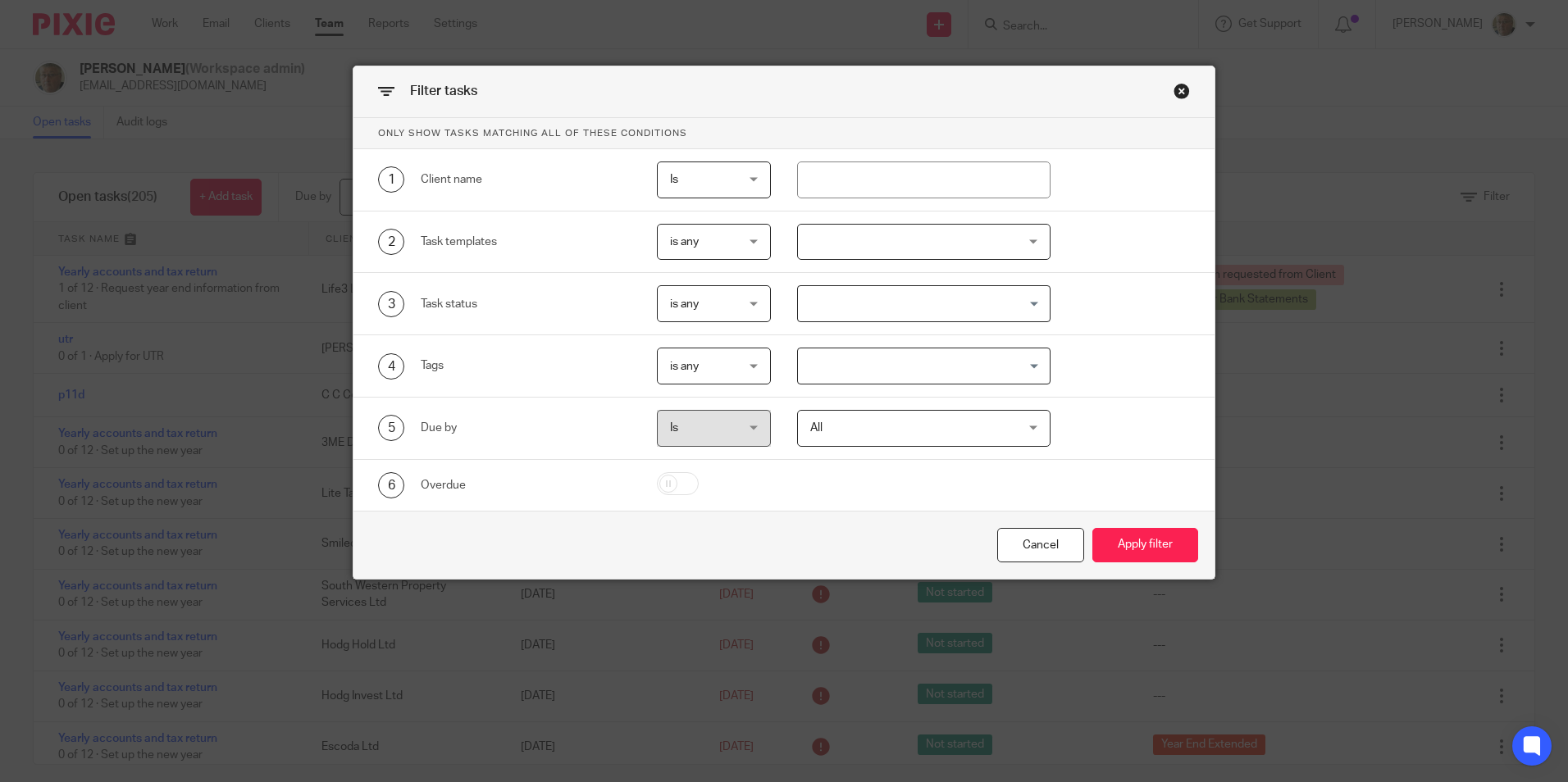
click at [1028, 243] on div at bounding box center [923, 242] width 253 height 37
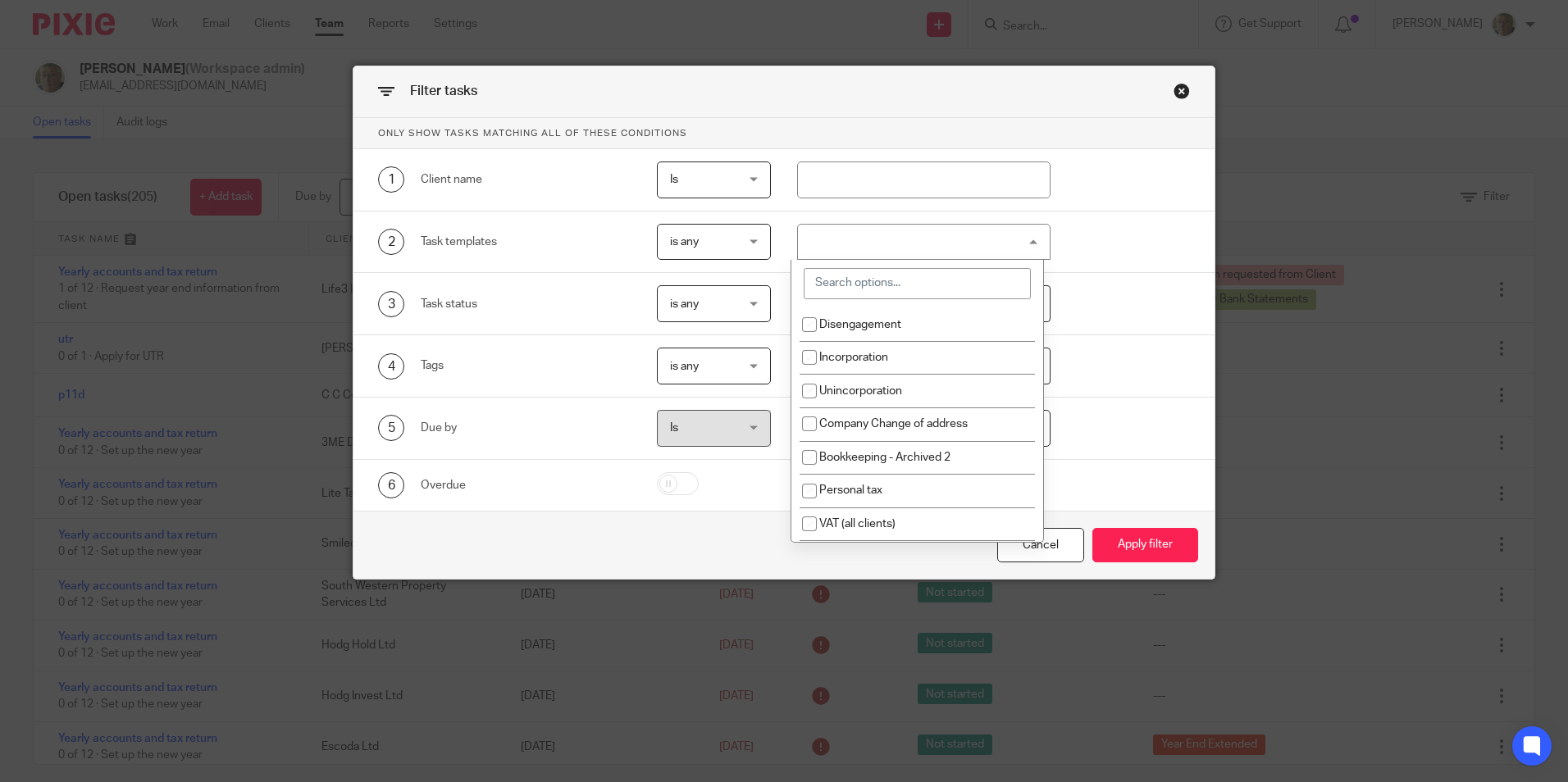
click at [858, 285] on input "search" at bounding box center [917, 284] width 227 height 31
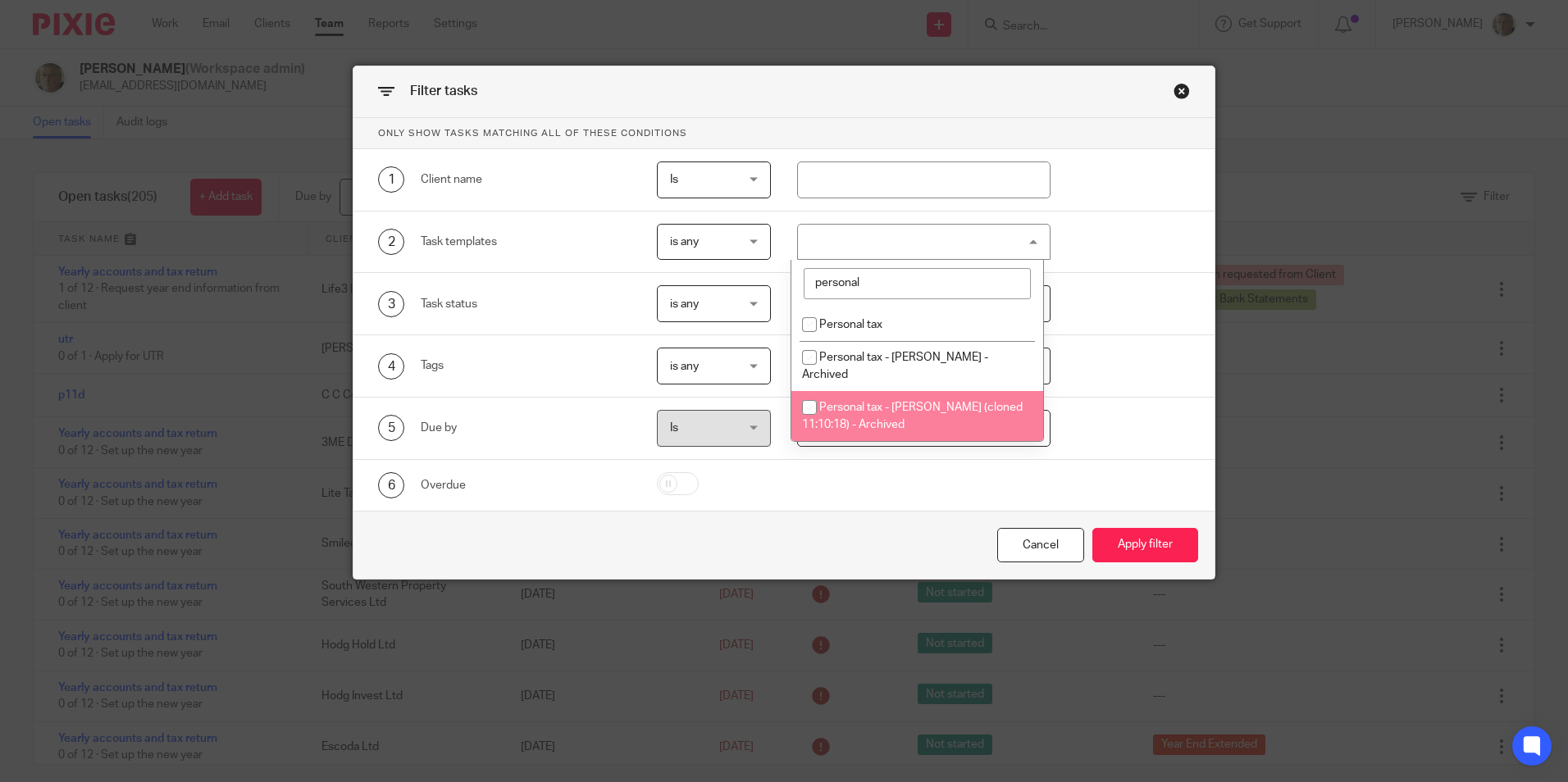
type input "personal"
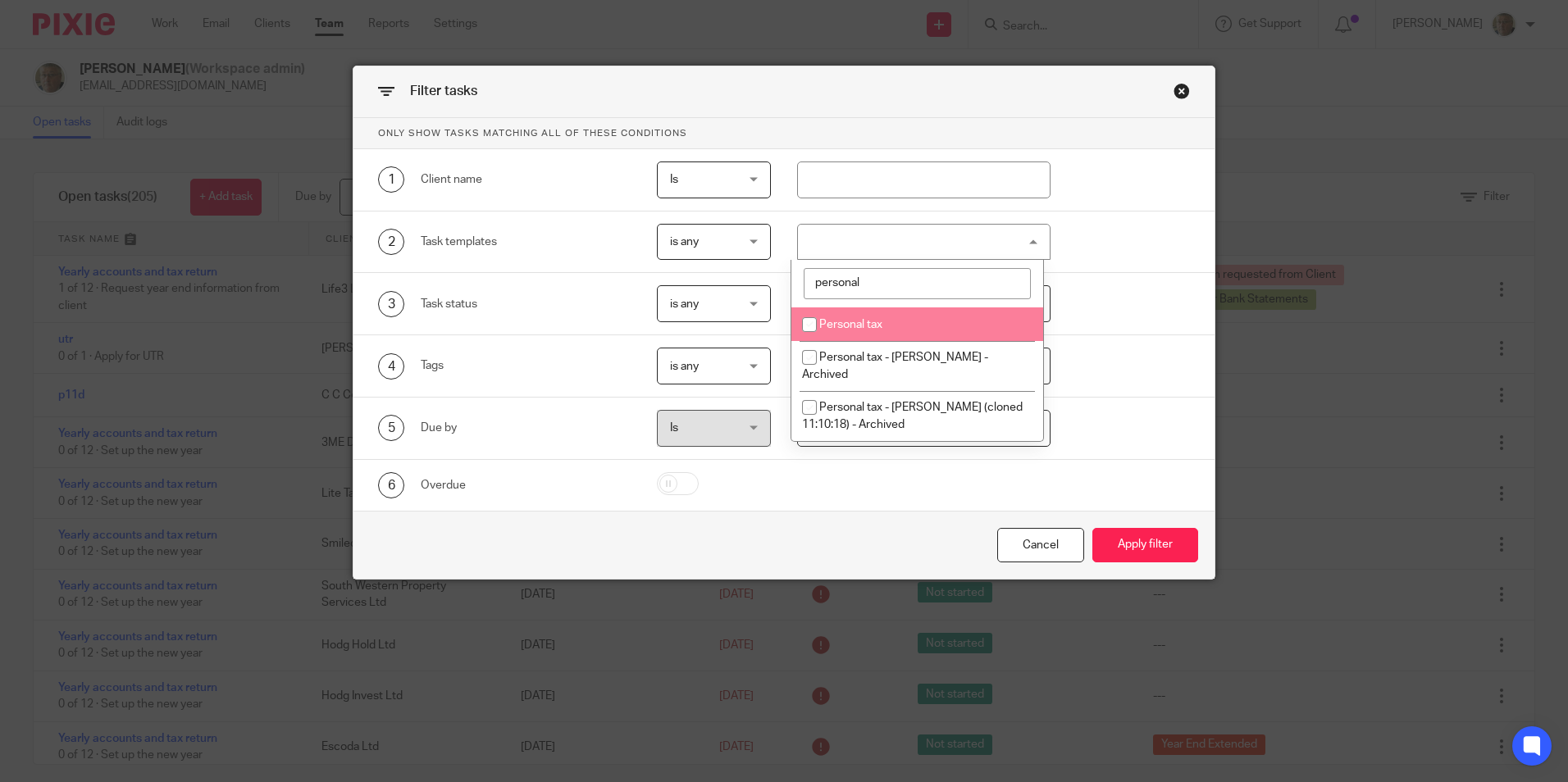
click at [826, 322] on span "Personal tax" at bounding box center [850, 325] width 63 height 12
checkbox input "true"
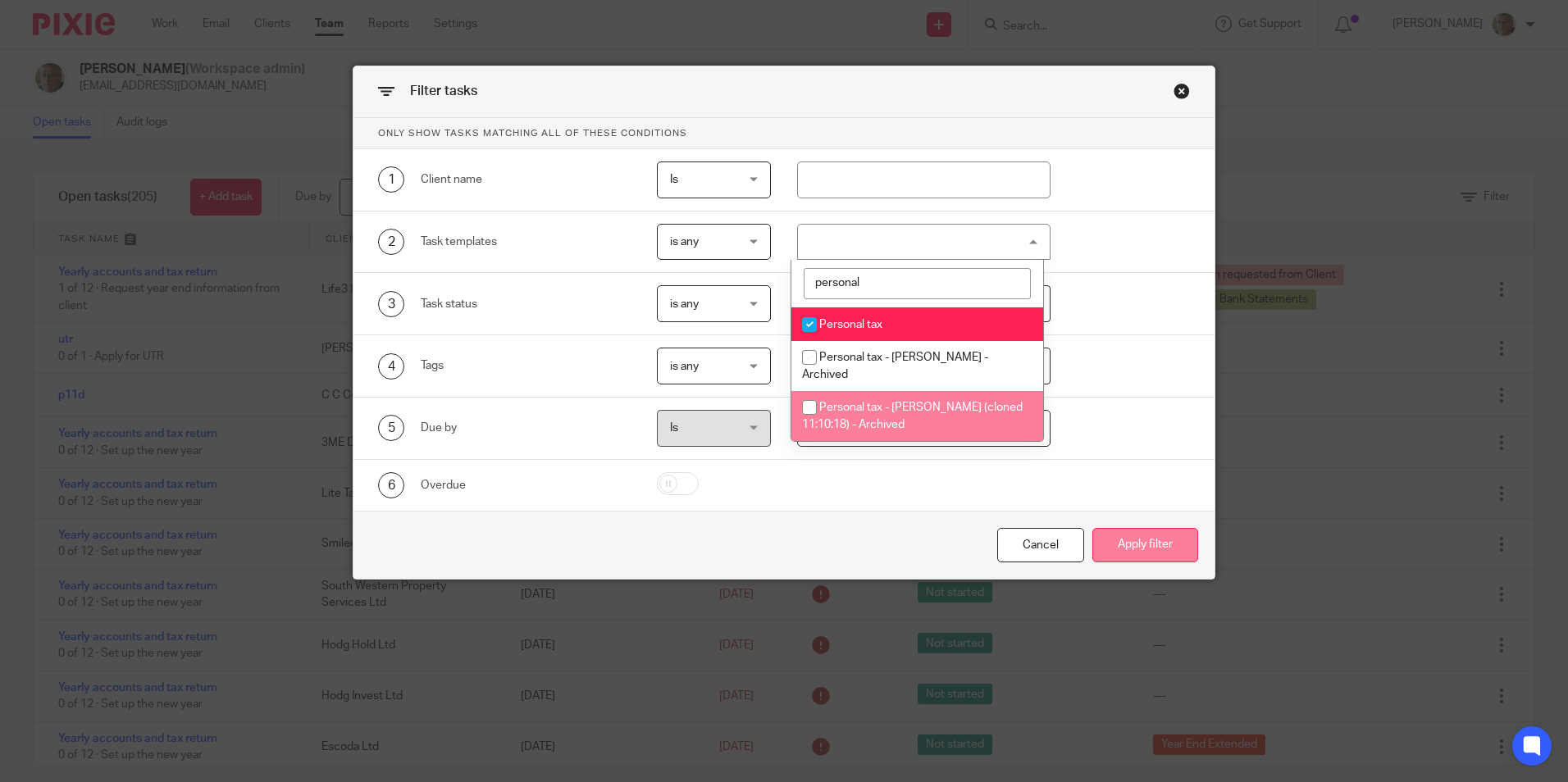
click at [1116, 550] on button "Apply filter" at bounding box center [1145, 545] width 106 height 35
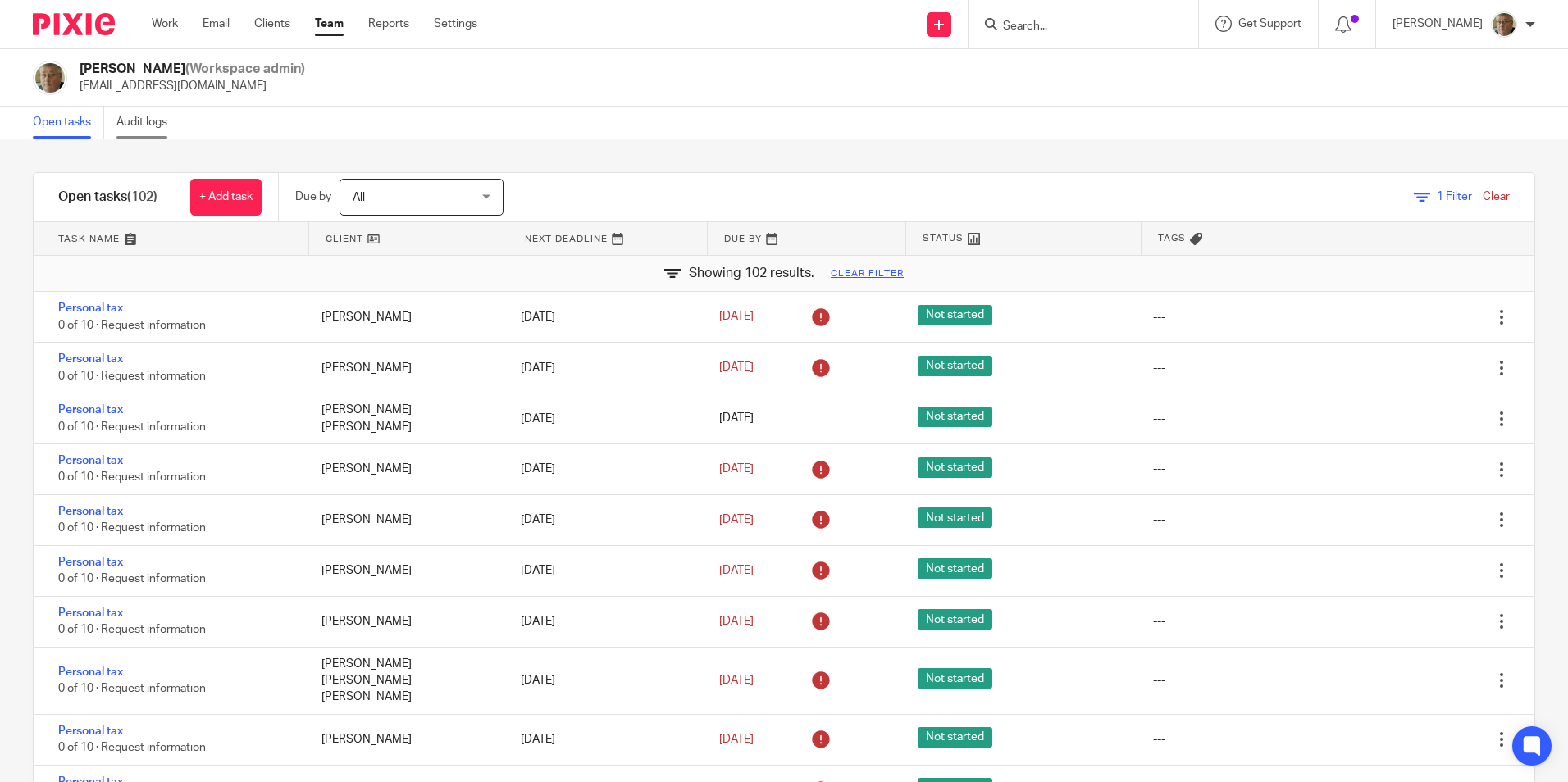
click at [153, 124] on link "Audit logs" at bounding box center [148, 123] width 63 height 32
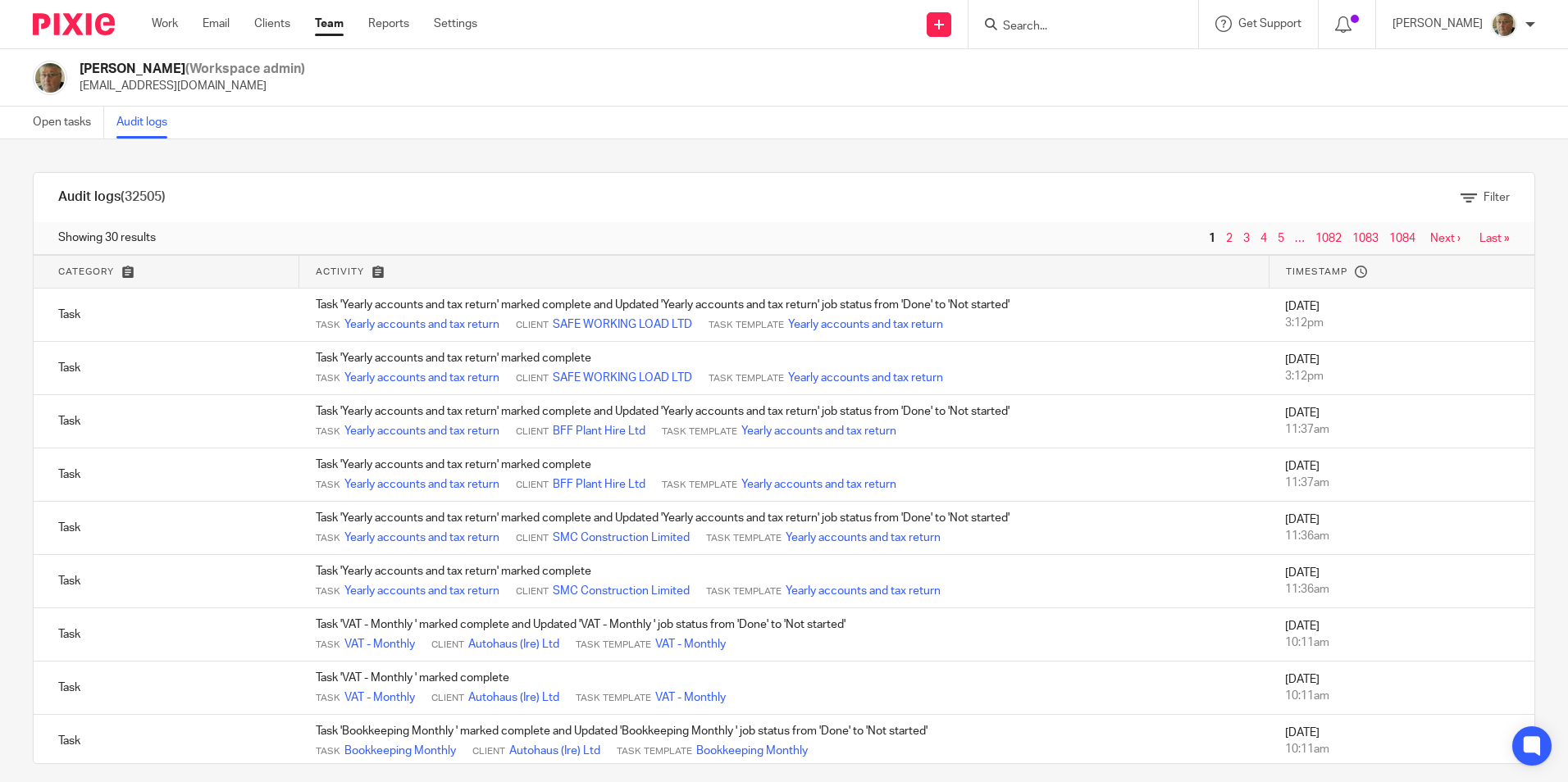
click at [47, 126] on link "Open tasks" at bounding box center [68, 123] width 72 height 32
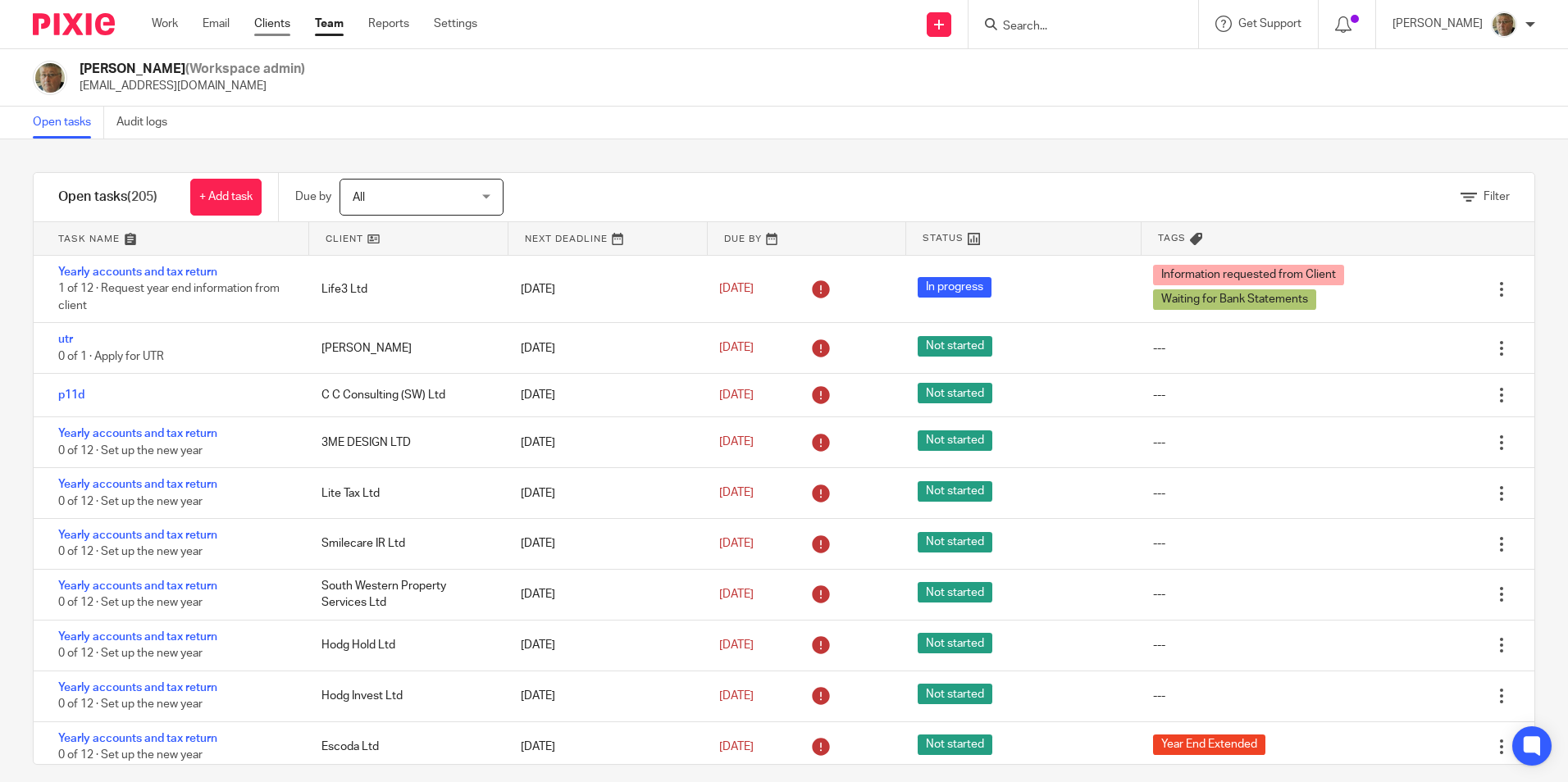
click at [274, 24] on link "Clients" at bounding box center [272, 24] width 36 height 16
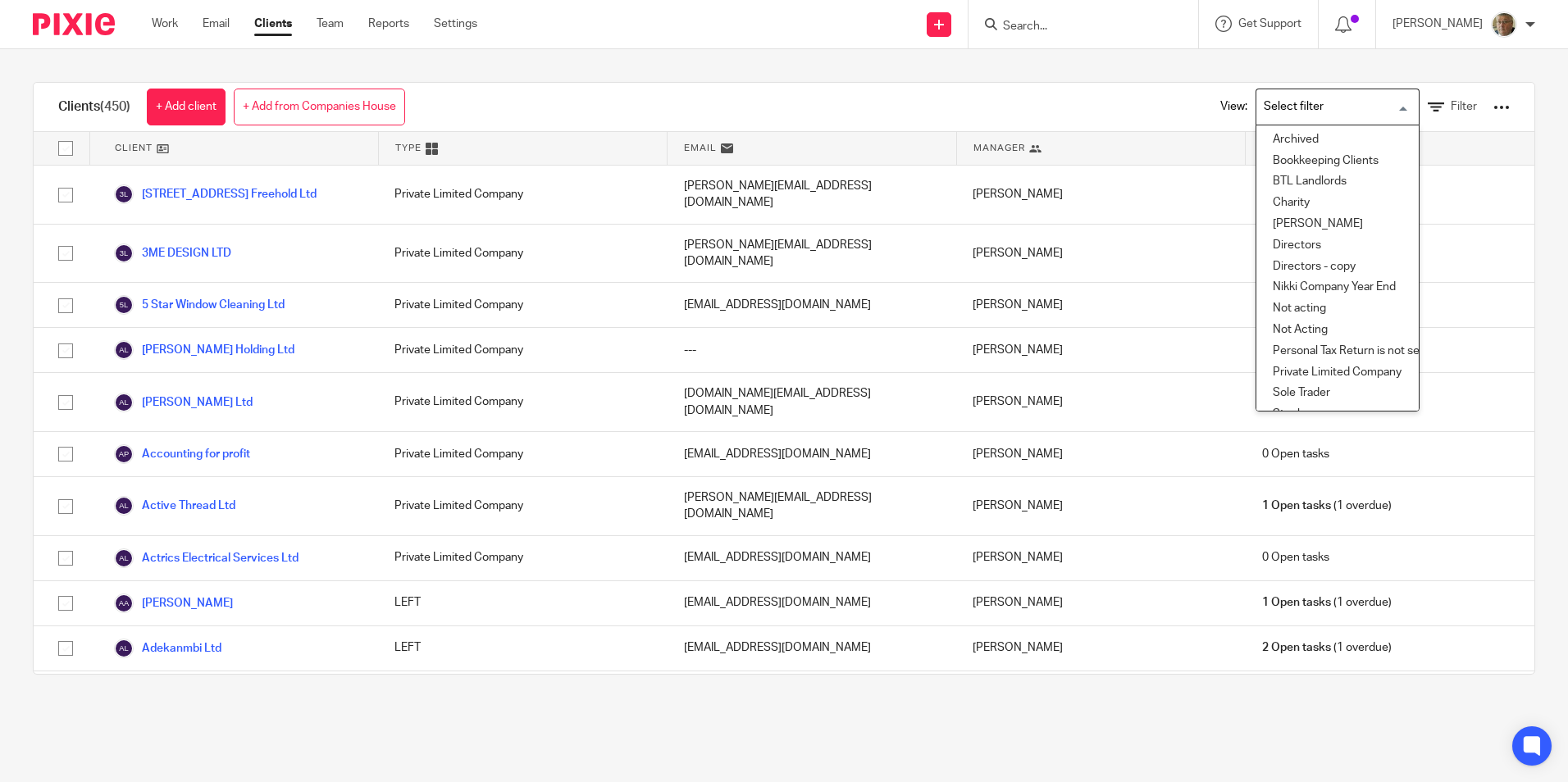
click at [1381, 110] on input "Search for option" at bounding box center [1334, 107] width 151 height 29
click at [1532, 337] on div "Clients (450) + Add client + Add from Companies House View: Loading... Archived…" at bounding box center [784, 378] width 1568 height 659
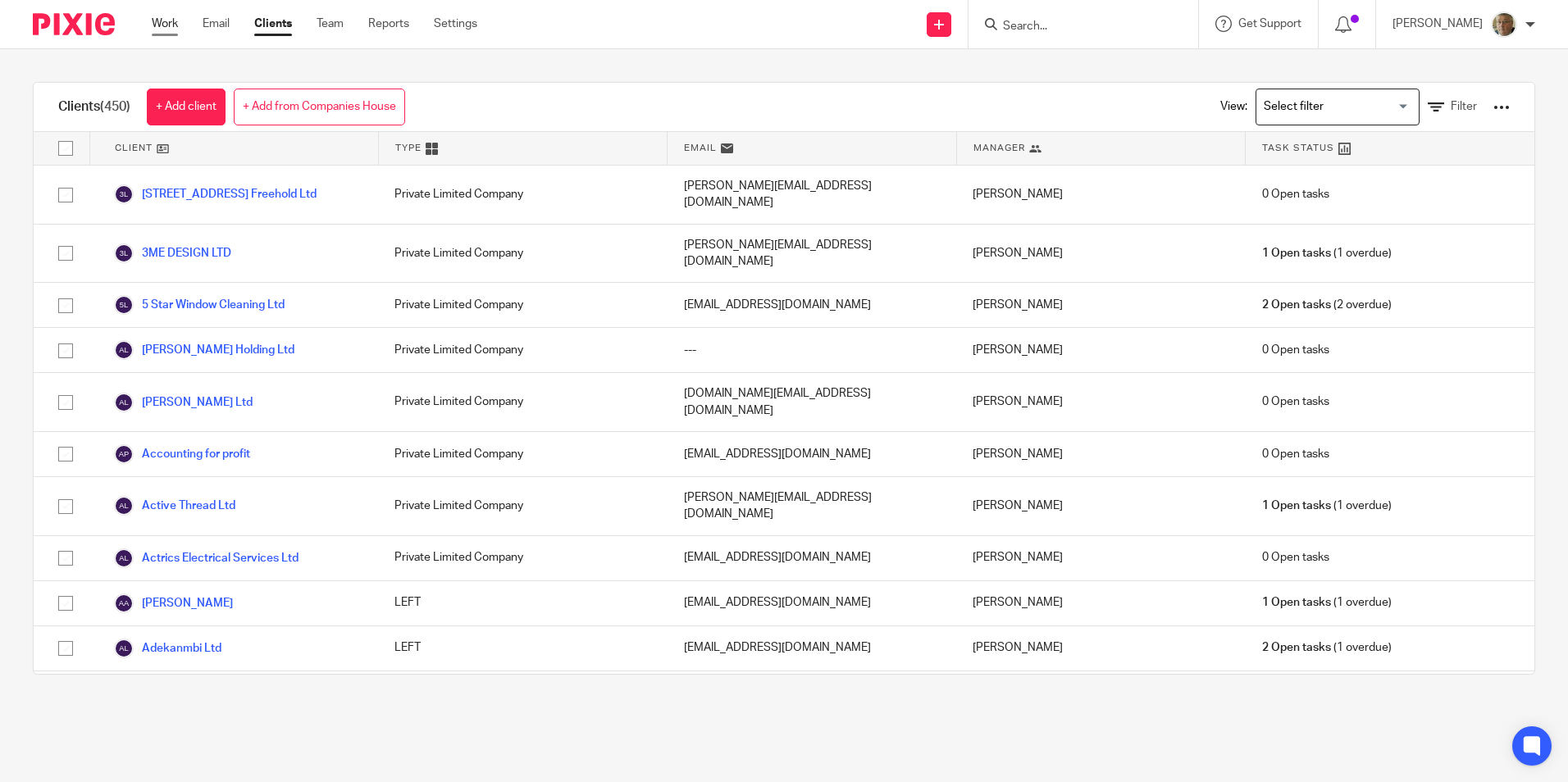
click at [175, 28] on link "Work" at bounding box center [164, 24] width 26 height 16
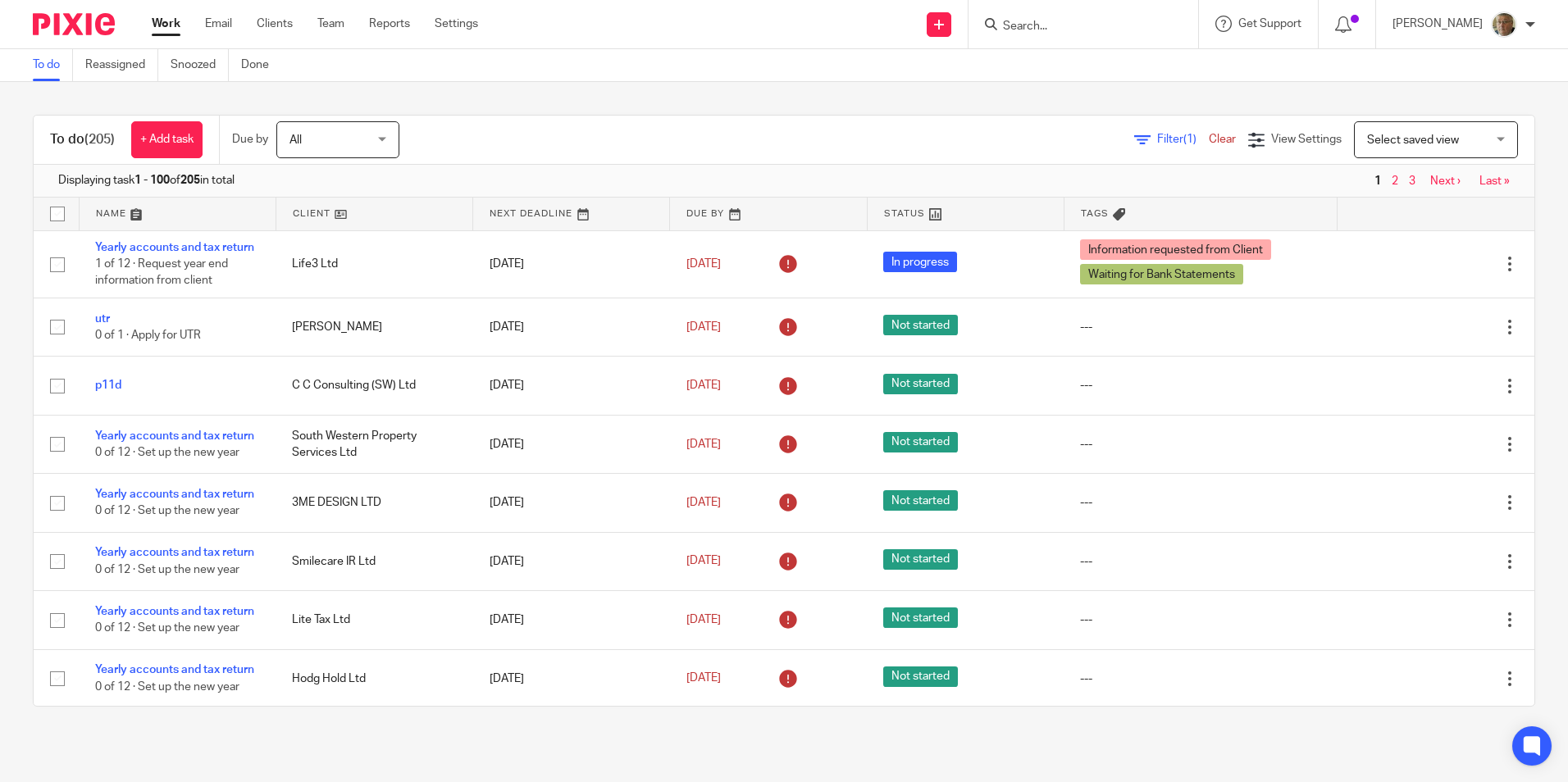
click at [1134, 140] on link "Filter (1)" at bounding box center [1171, 140] width 75 height 12
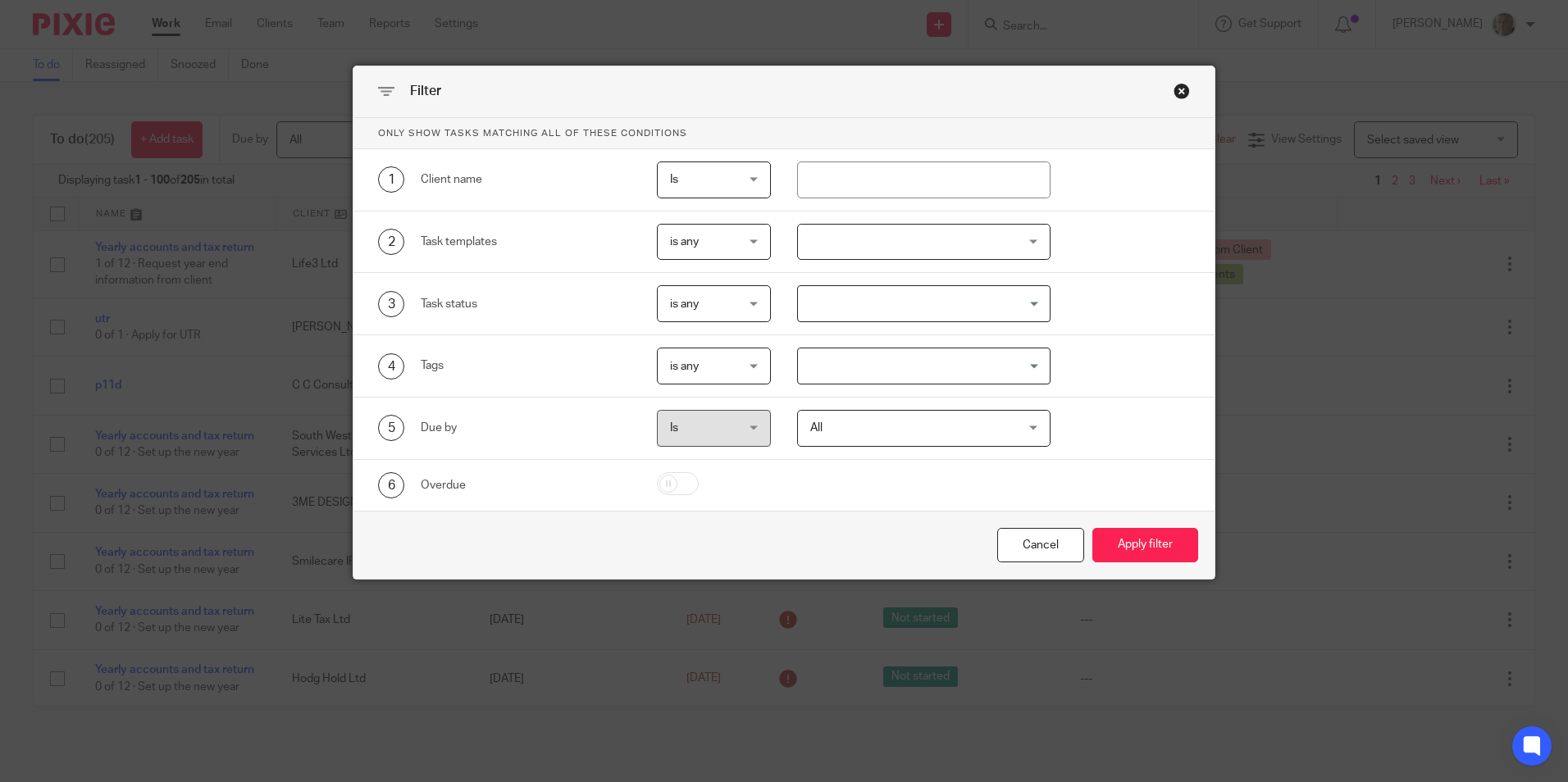
click at [1029, 240] on div at bounding box center [923, 242] width 253 height 37
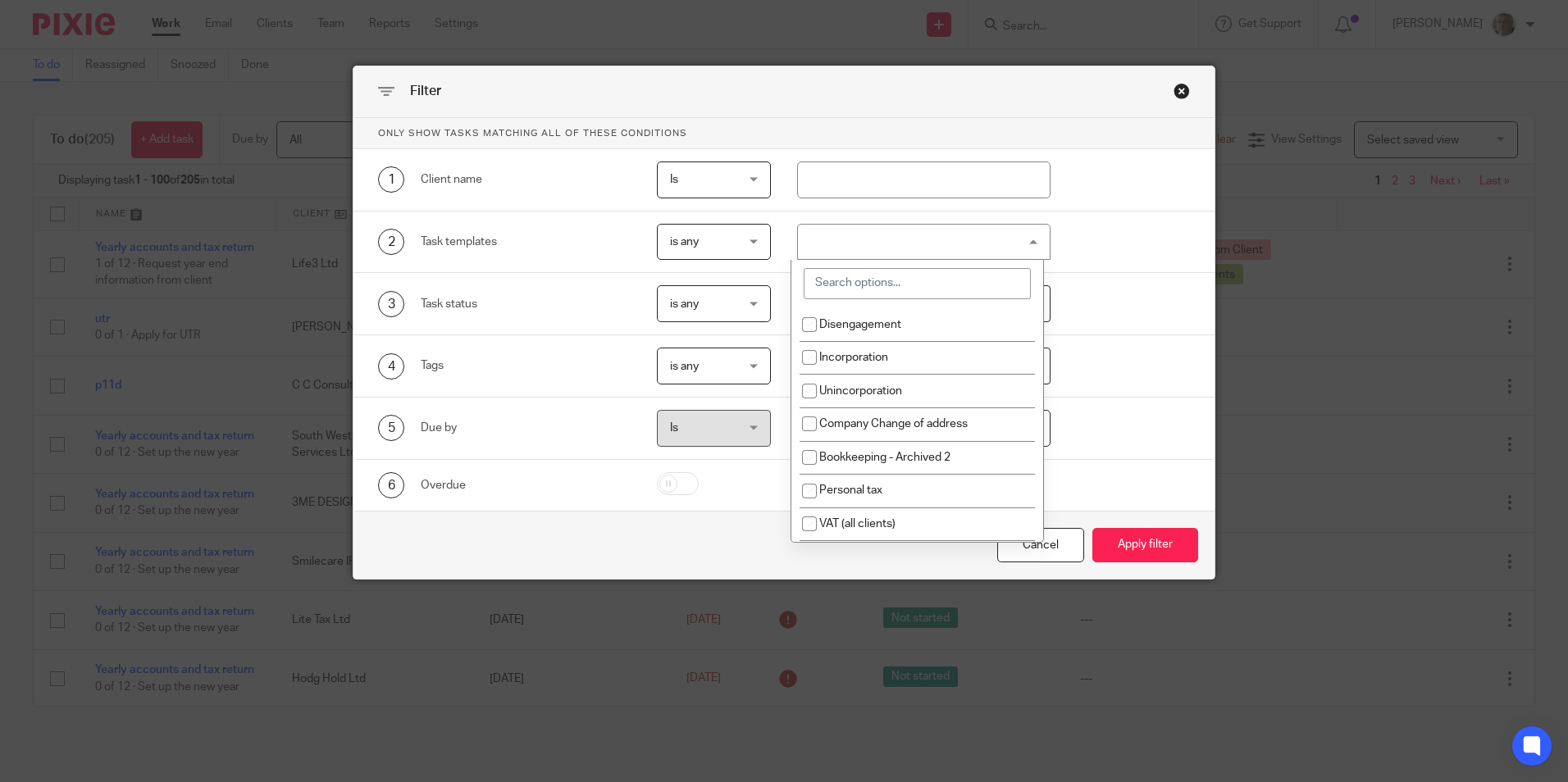
click at [849, 287] on input "search" at bounding box center [917, 284] width 227 height 31
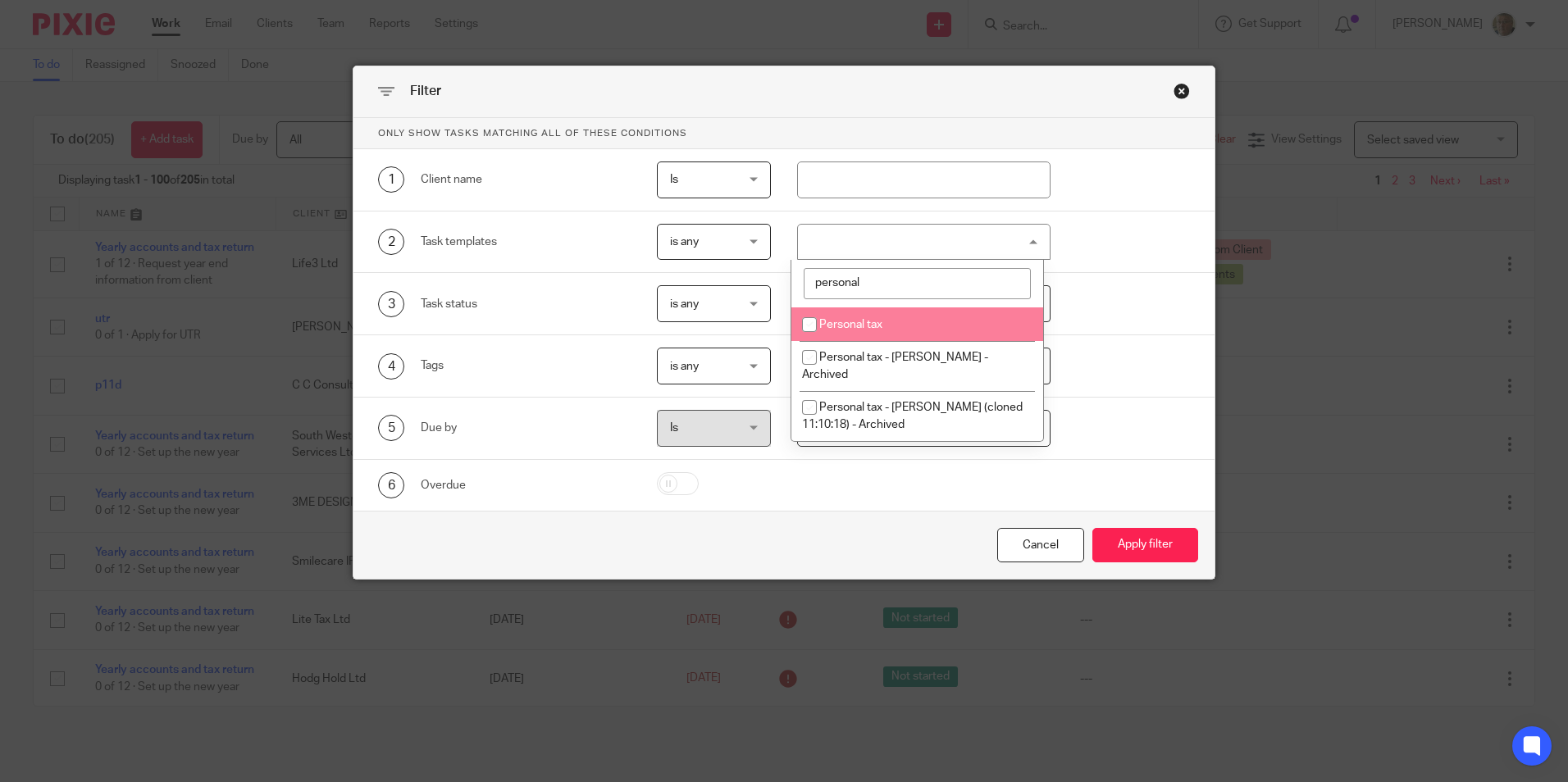
type input "personal"
click at [806, 327] on input "checkbox" at bounding box center [809, 325] width 31 height 31
checkbox input "true"
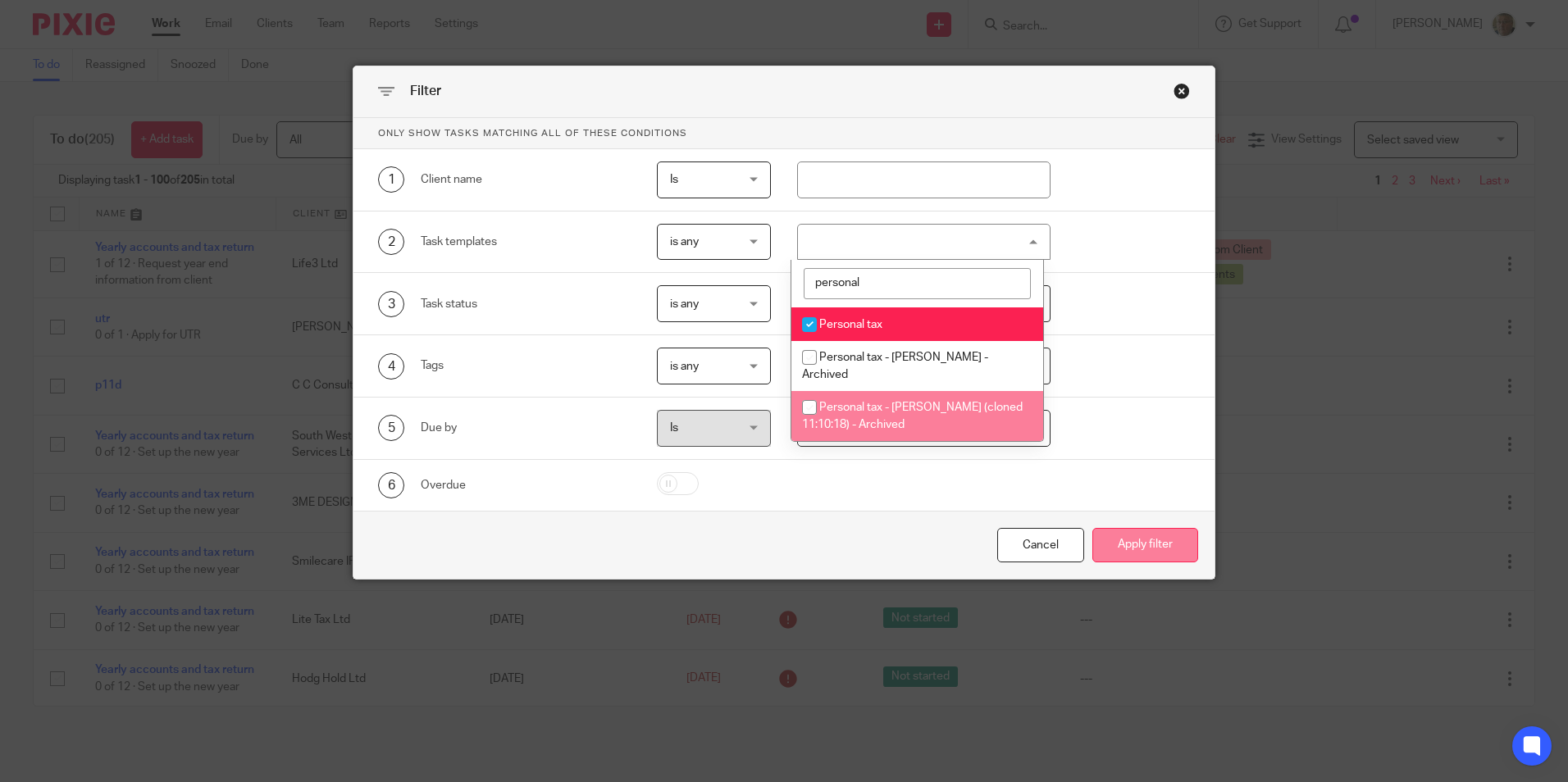
click at [1126, 539] on button "Apply filter" at bounding box center [1145, 545] width 106 height 35
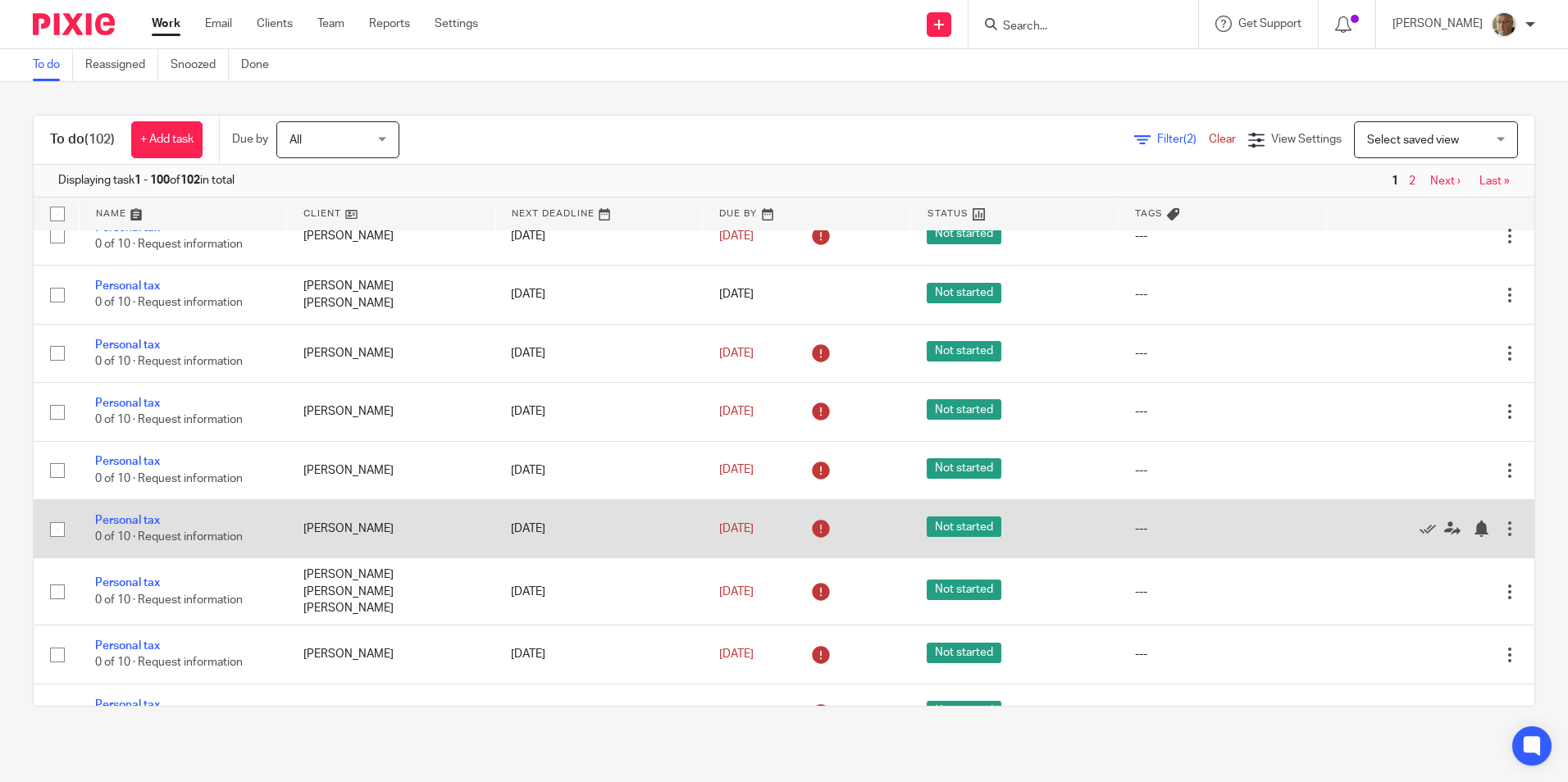
scroll to position [246, 0]
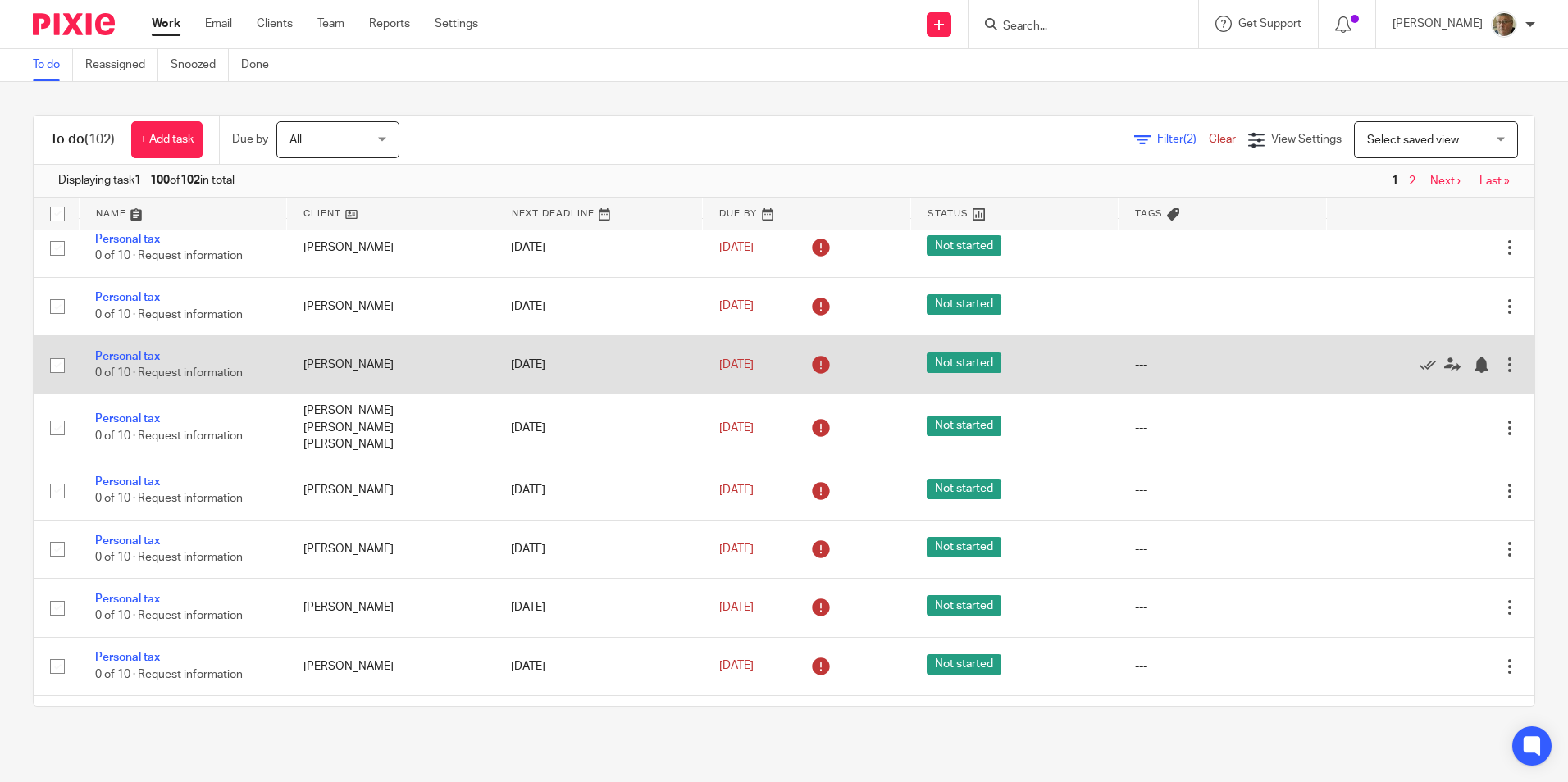
click at [1501, 368] on div at bounding box center [1510, 365] width 16 height 16
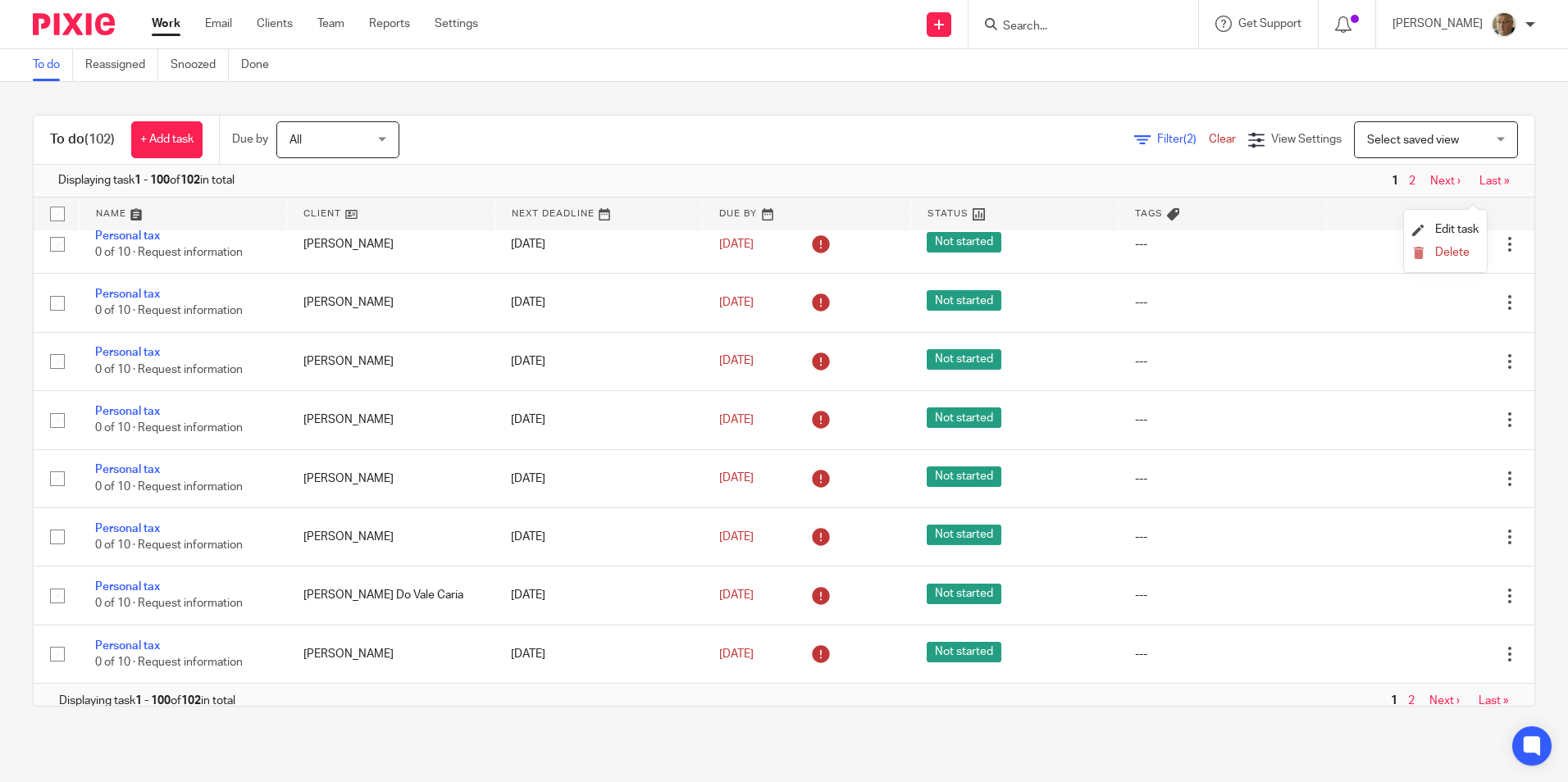
scroll to position [5416, 0]
